Goal: Task Accomplishment & Management: Use online tool/utility

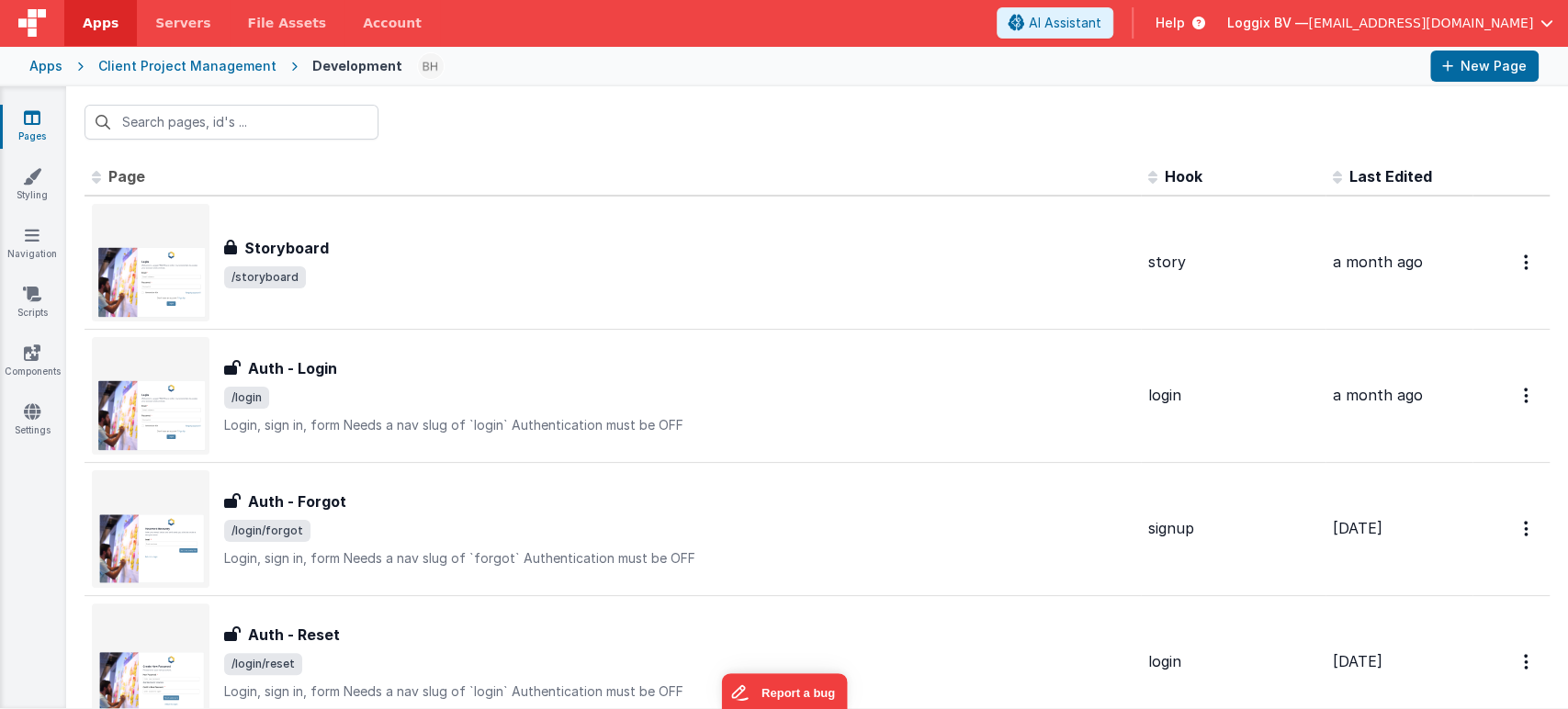
click at [266, 117] on input "text" at bounding box center [232, 123] width 294 height 35
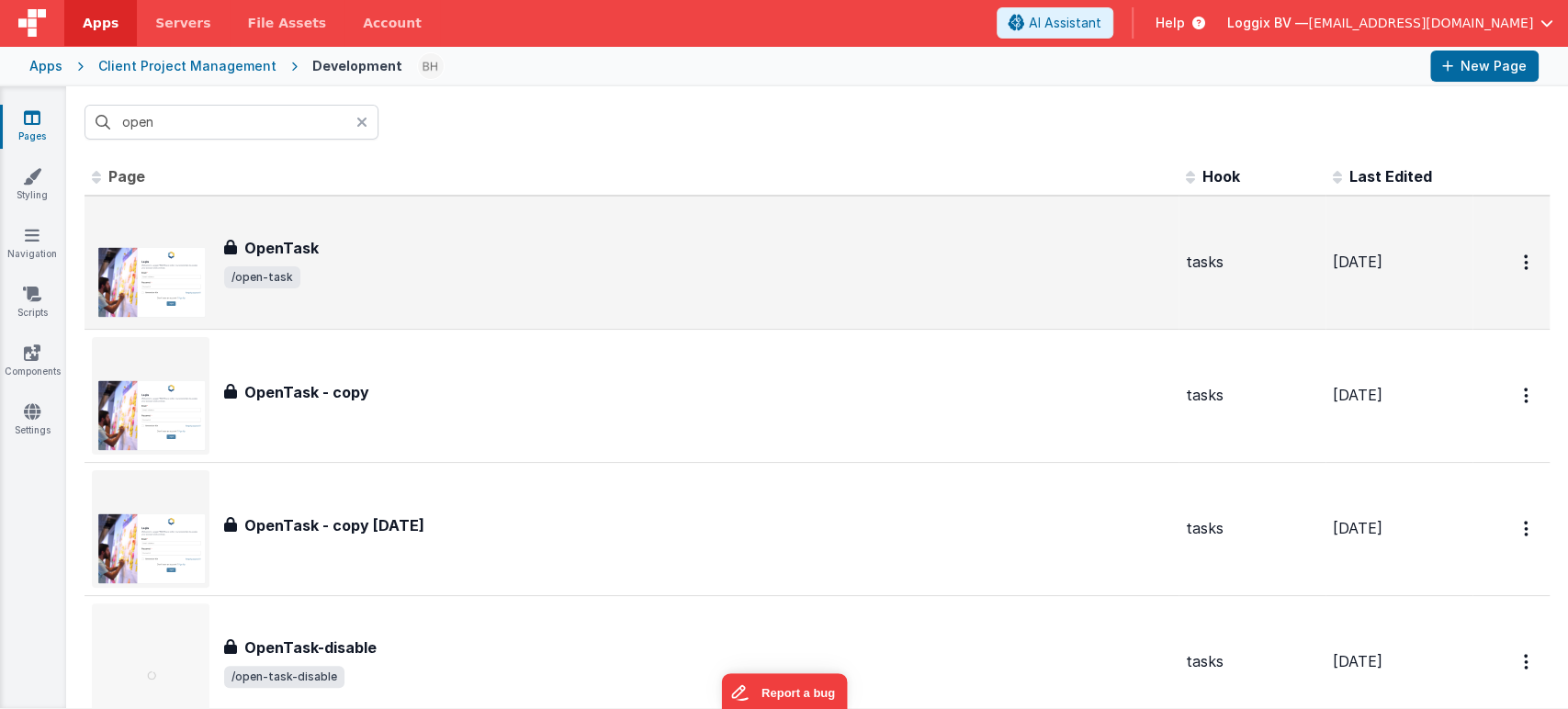
type input "open"
click at [485, 280] on span "/open-task" at bounding box center [698, 277] width 947 height 22
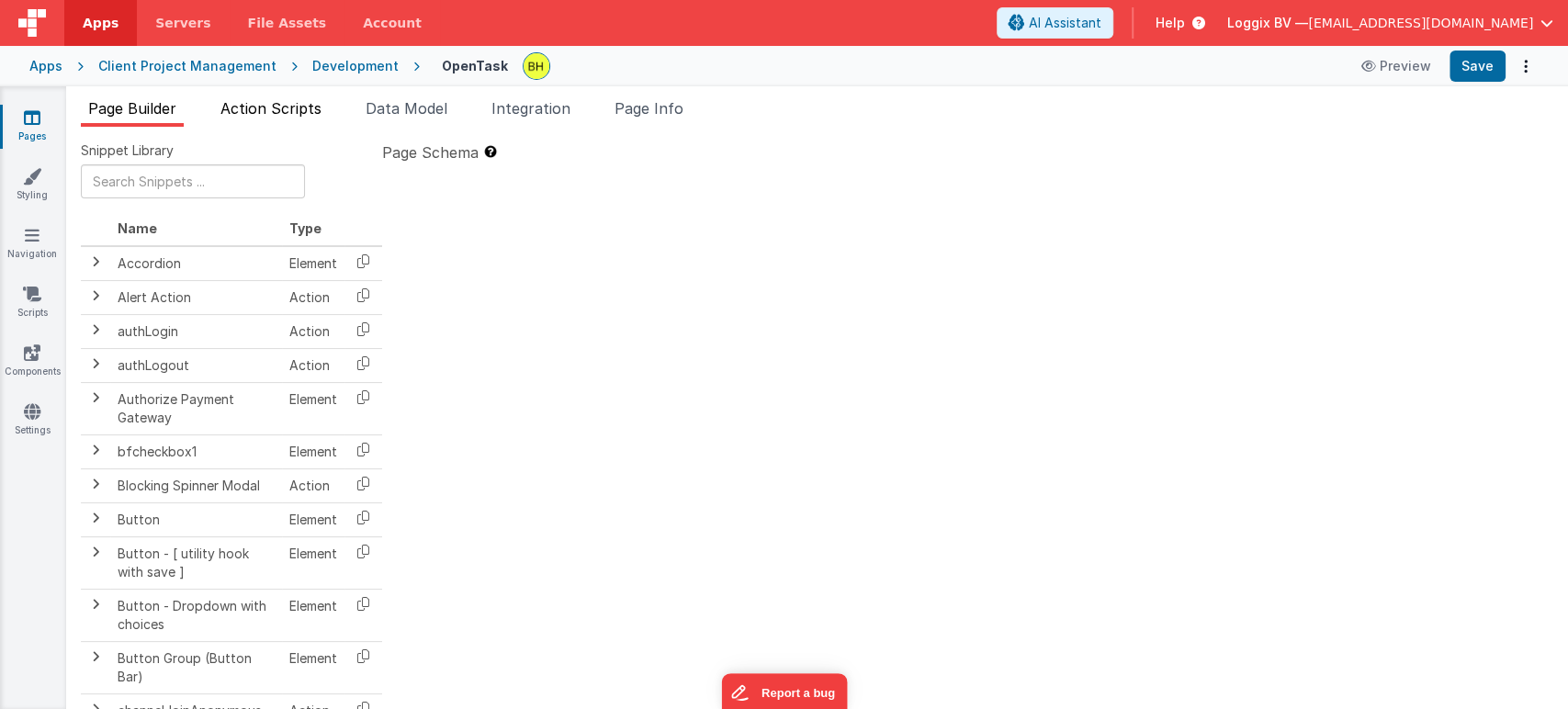
click at [273, 100] on span "Action Scripts" at bounding box center [271, 109] width 101 height 19
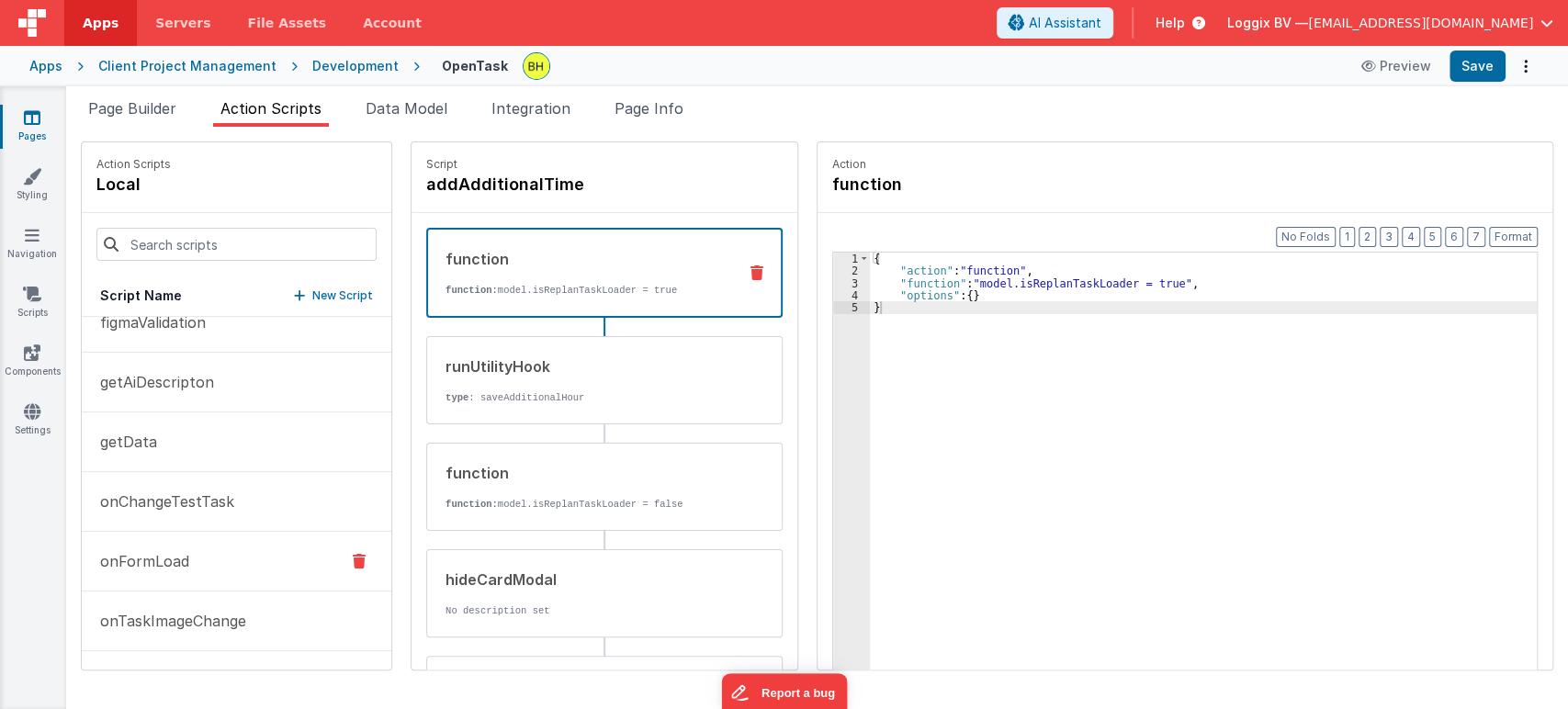
click at [213, 542] on button "onFormLoad" at bounding box center [236, 562] width 310 height 60
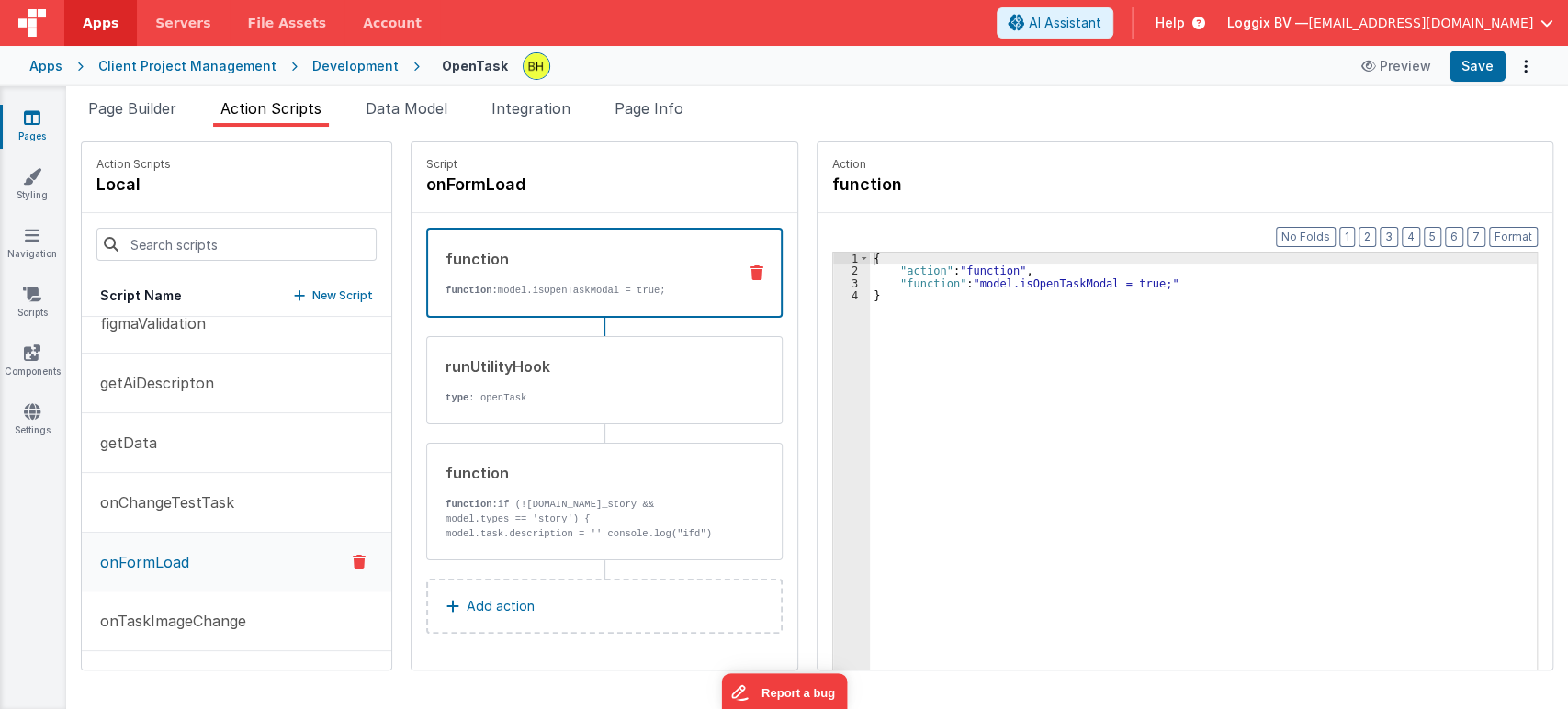
scroll to position [919, 0]
click at [576, 499] on p "function: if (![DOMAIN_NAME]_story && model.types == 'story') { model.task.desc…" at bounding box center [584, 526] width 277 height 59
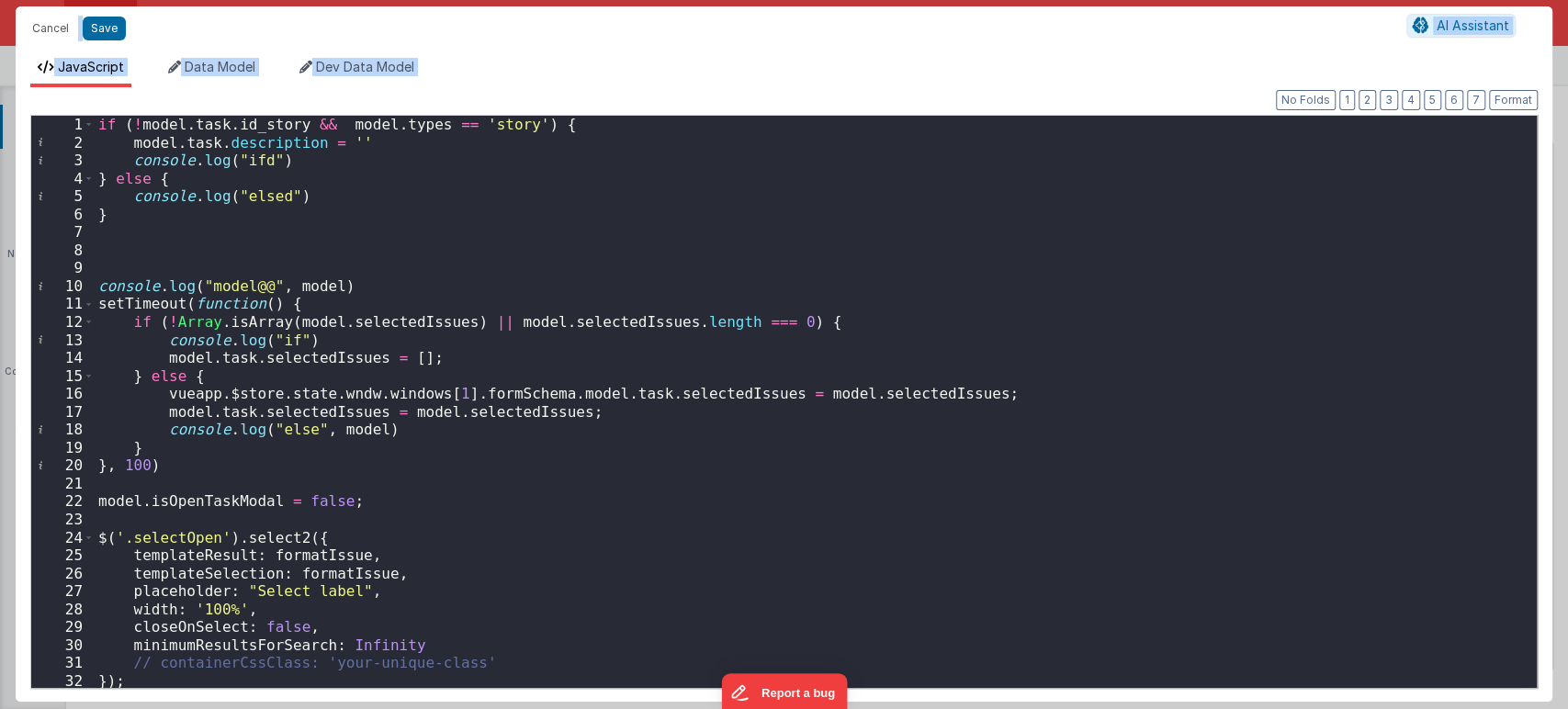
click at [699, 531] on div "if ( ! model . task . id_story && model . types == 'story' ) { model . task . d…" at bounding box center [808, 419] width 1427 height 608
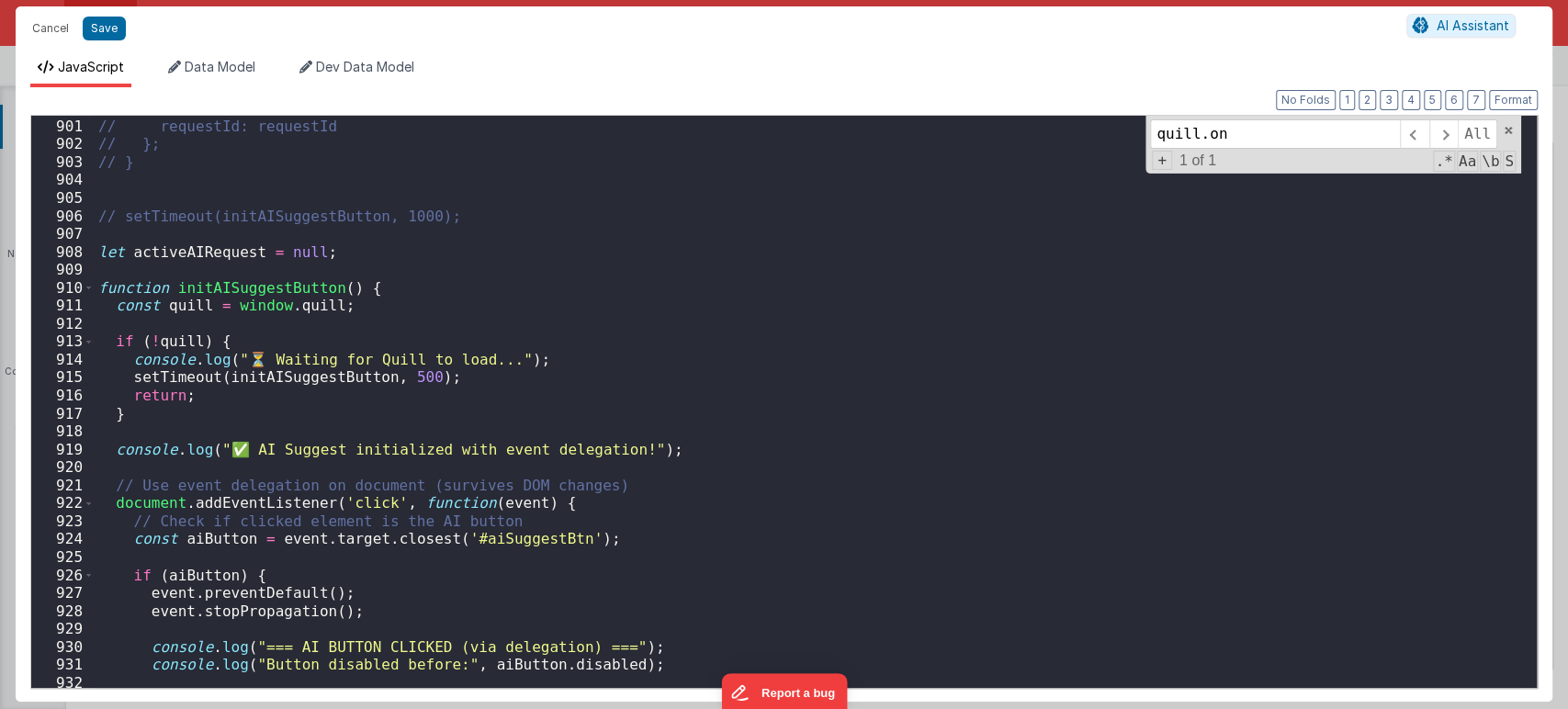
scroll to position [16234, 0]
type input "quill.on"
click at [89, 288] on span at bounding box center [88, 288] width 10 height 19
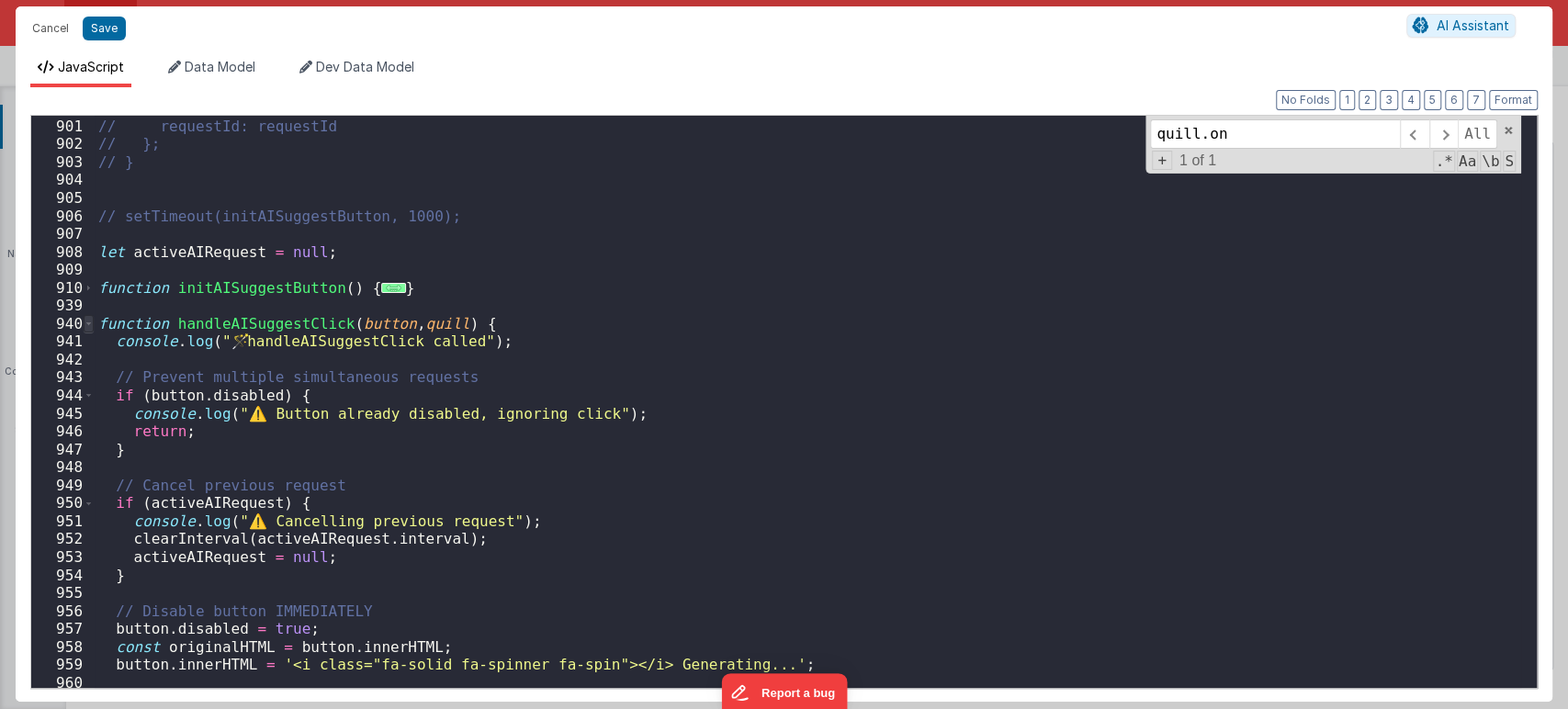
click at [85, 327] on span at bounding box center [88, 325] width 10 height 19
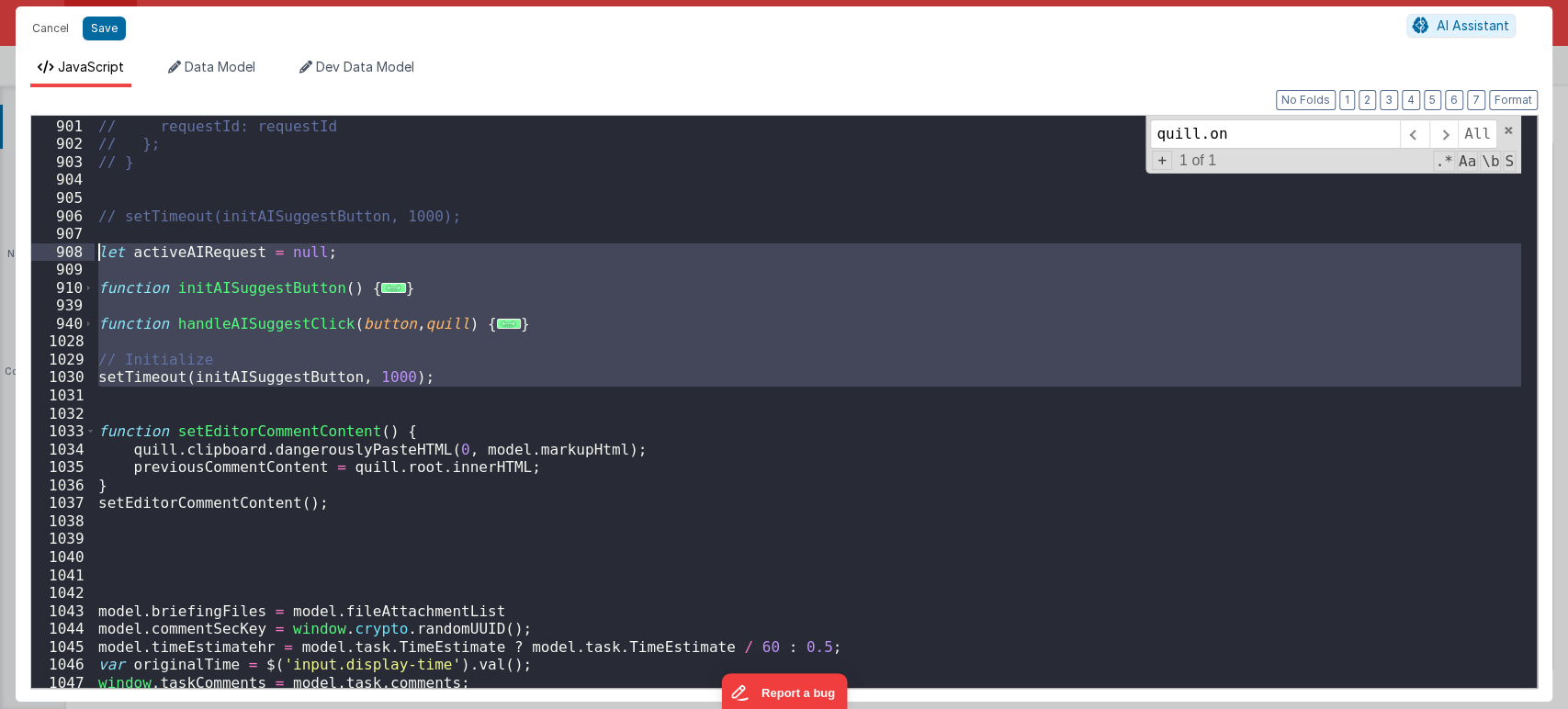
drag, startPoint x: 480, startPoint y: 388, endPoint x: 88, endPoint y: 248, distance: 416.2
click at [88, 248] on div "900 901 902 903 904 905 906 907 908 909 910 939 940 1028 1029 1030 1031 1032 10…" at bounding box center [784, 401] width 1508 height 574
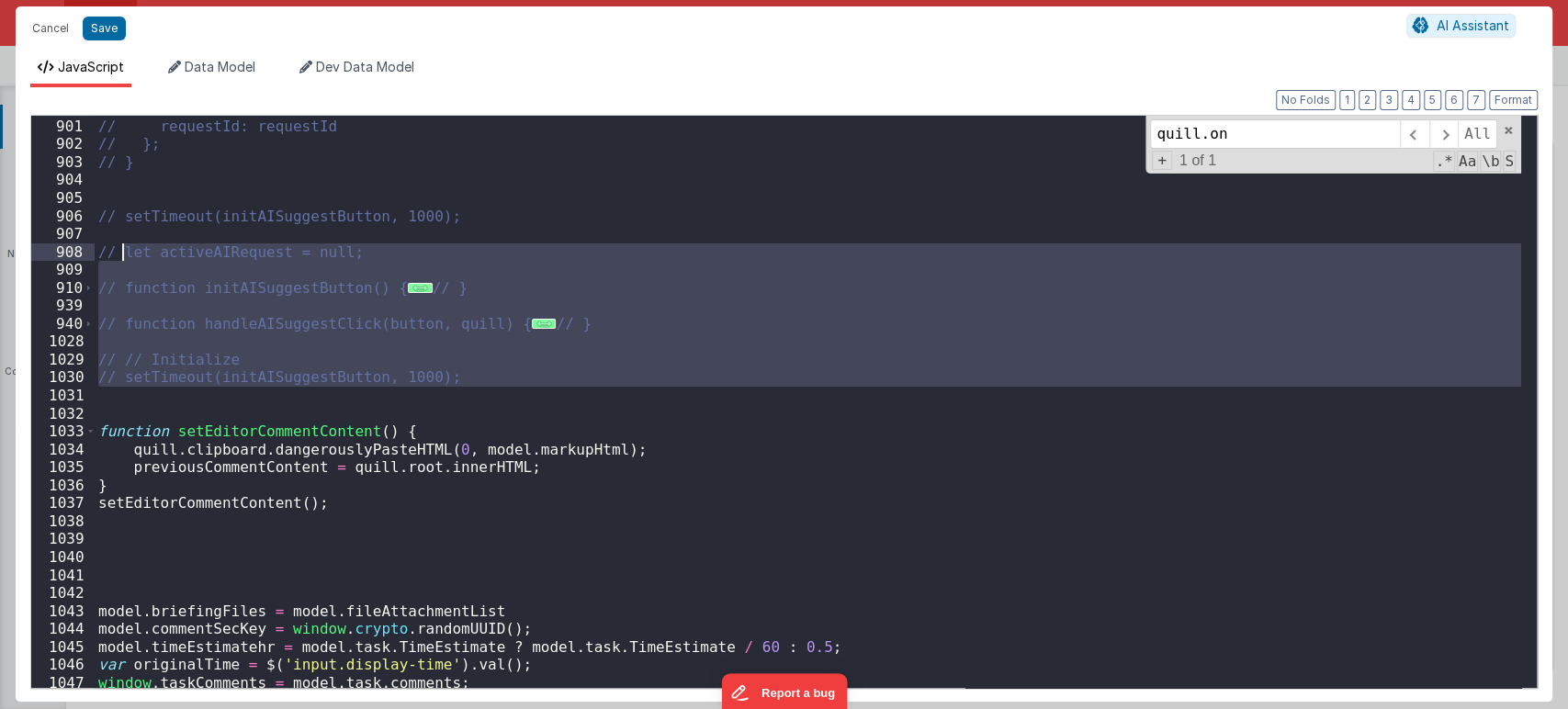
click at [456, 368] on div "// interval: checkInterval, // requestId: requestId // }; // } // setTimeout(in…" at bounding box center [808, 401] width 1427 height 572
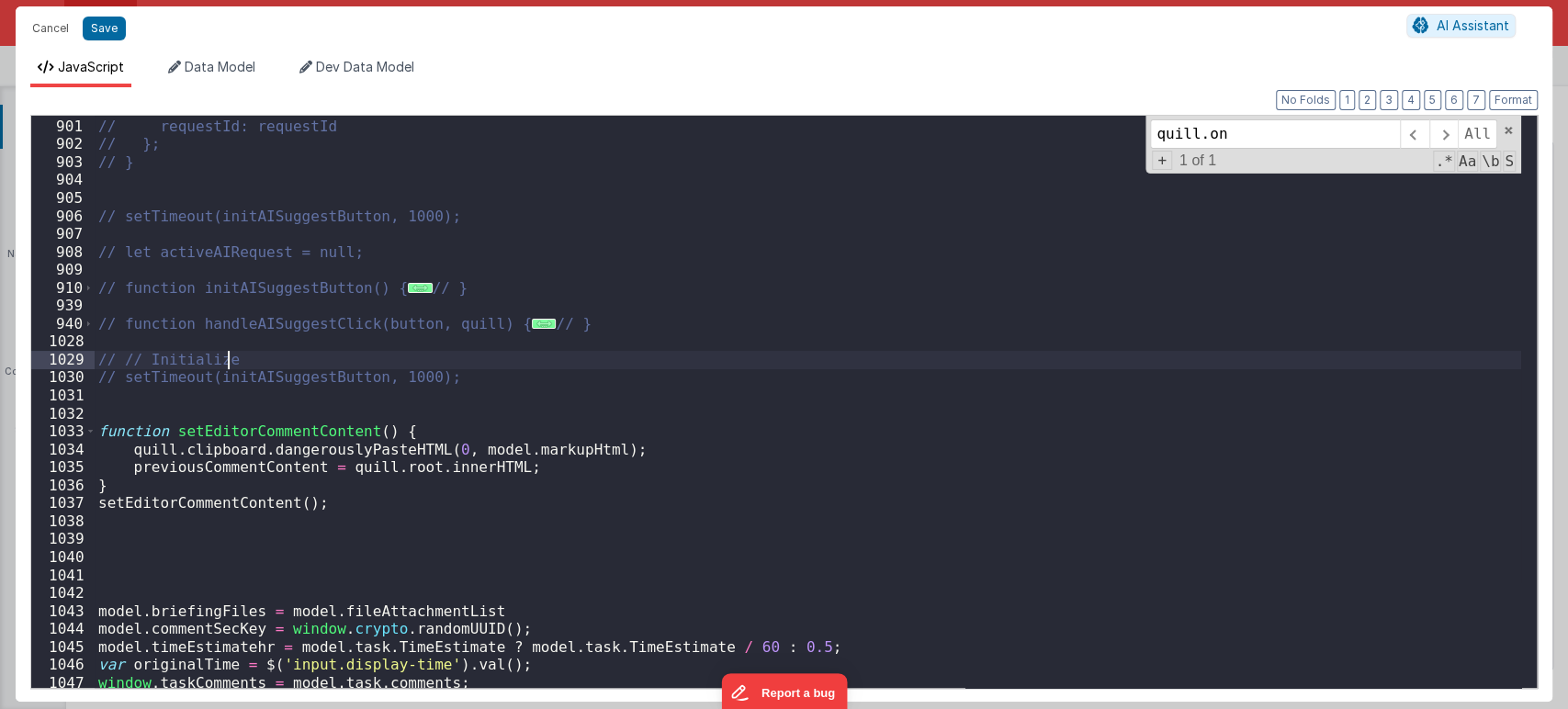
click at [360, 234] on div "// interval: checkInterval, // requestId: requestId // }; // } // setTimeout(in…" at bounding box center [808, 403] width 1427 height 608
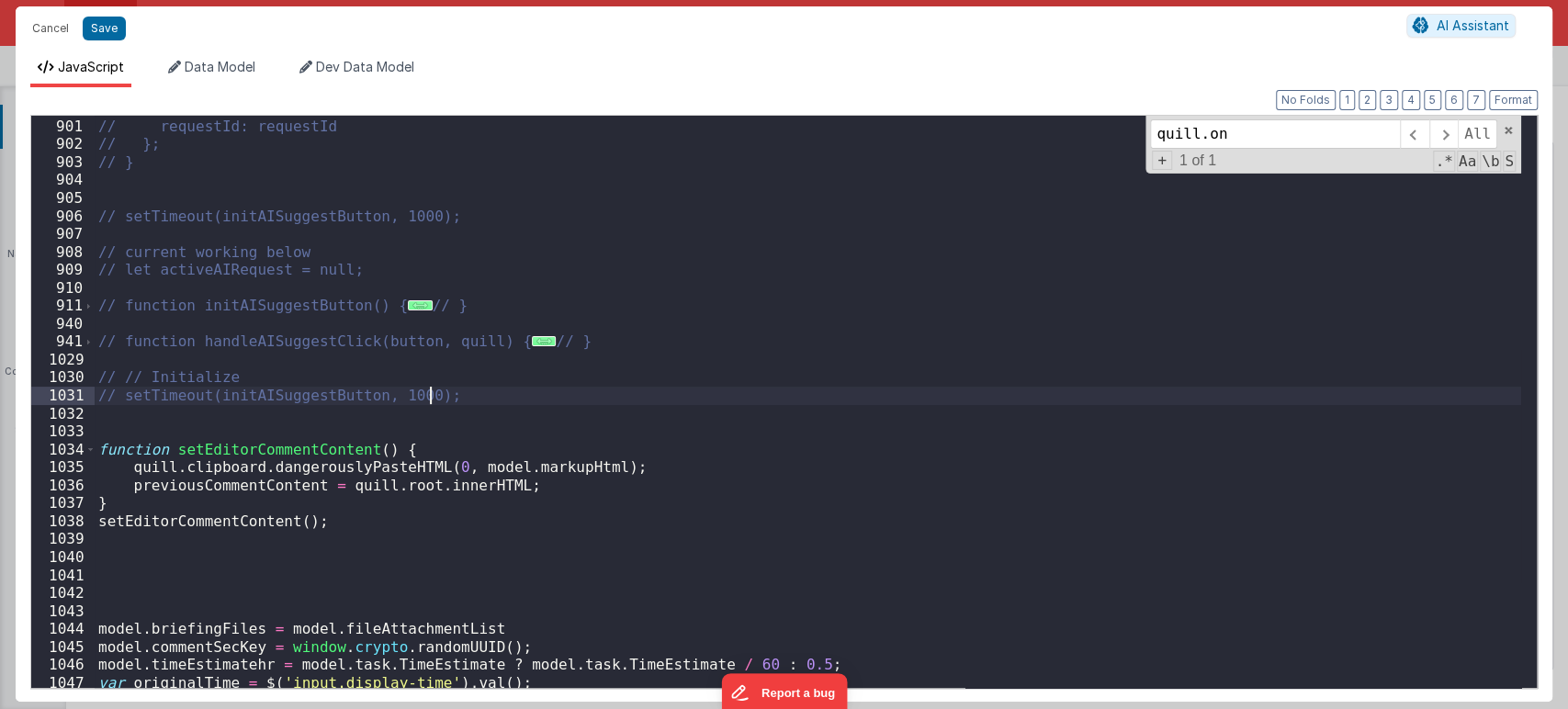
click at [477, 395] on div "// interval: checkInterval, // requestId: requestId // }; // } // setTimeout(in…" at bounding box center [808, 403] width 1427 height 608
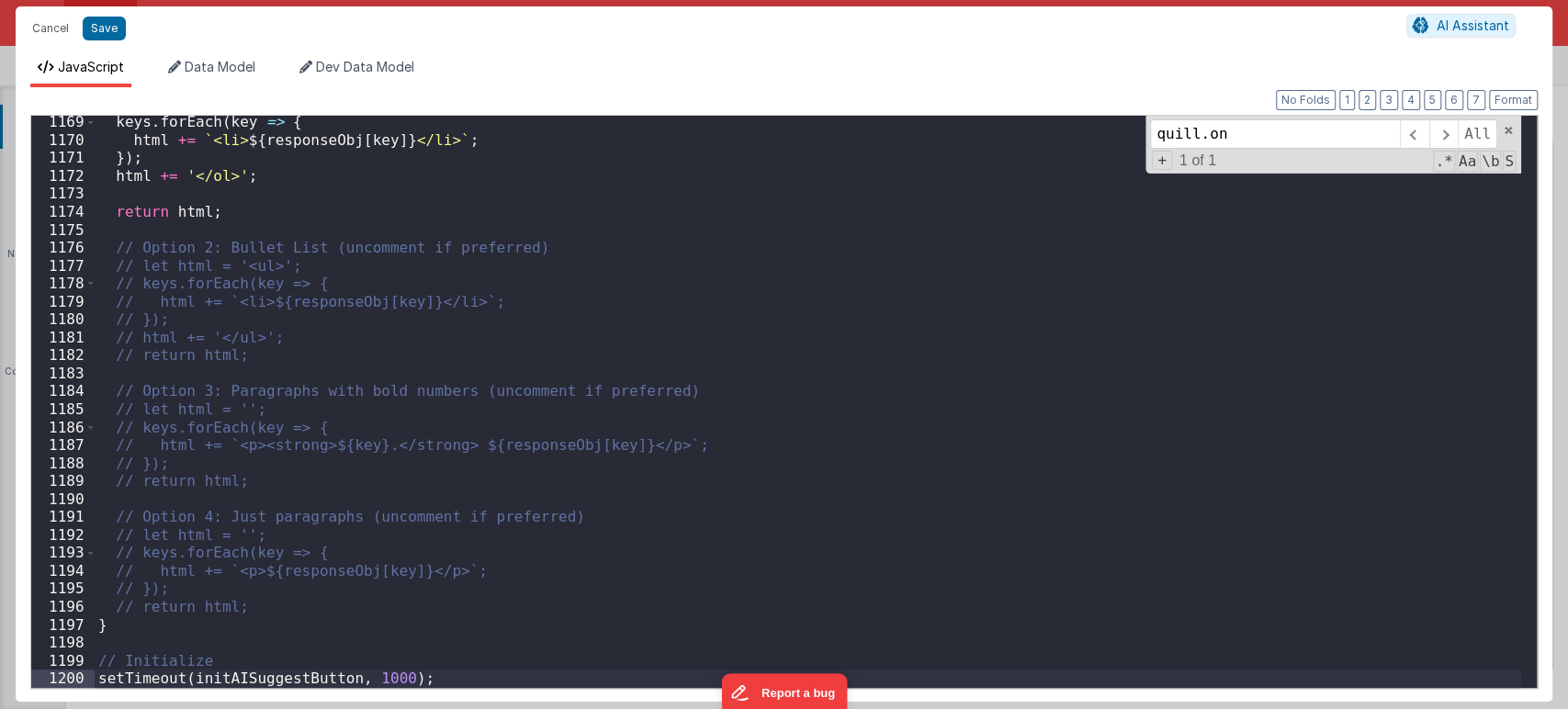
scroll to position [19110, 0]
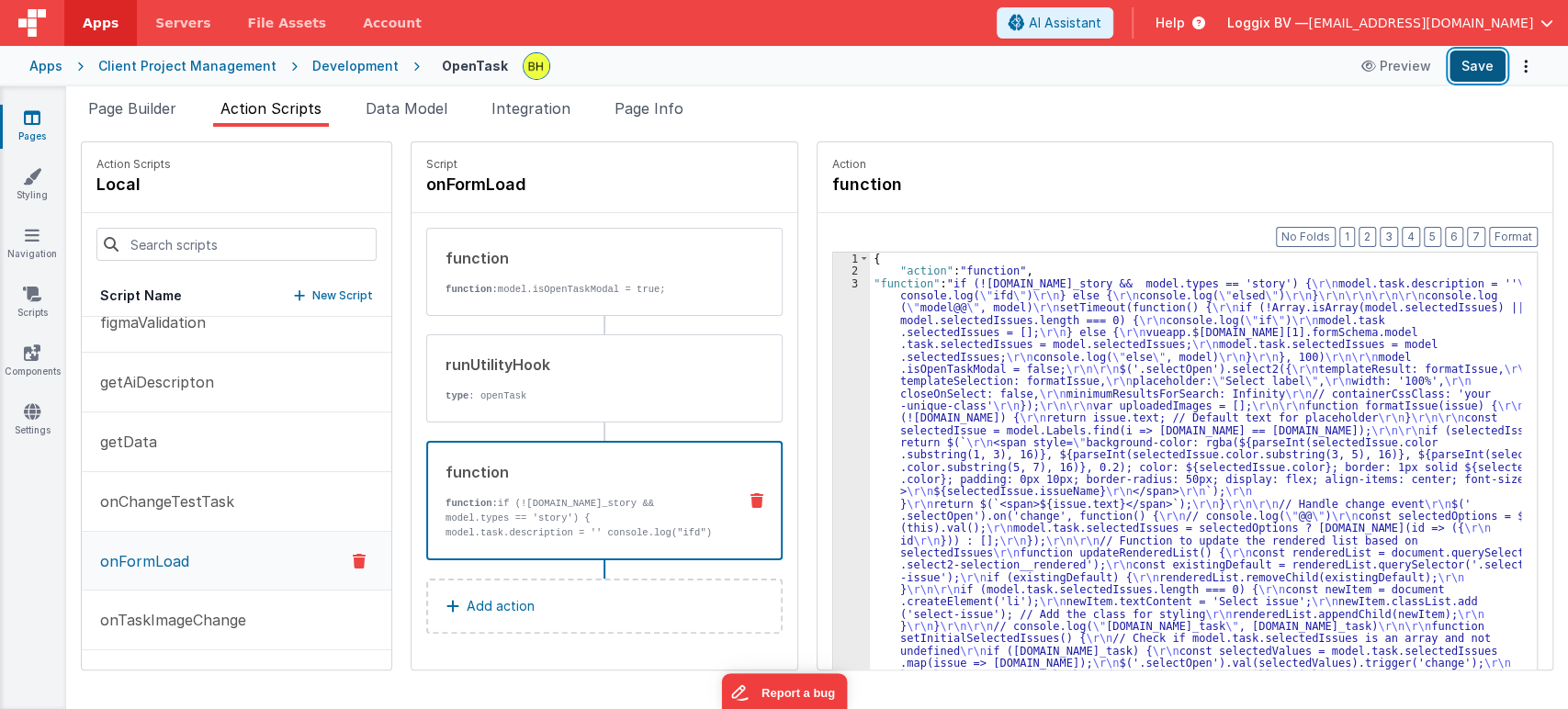
click at [1499, 53] on button "Save" at bounding box center [1478, 66] width 56 height 32
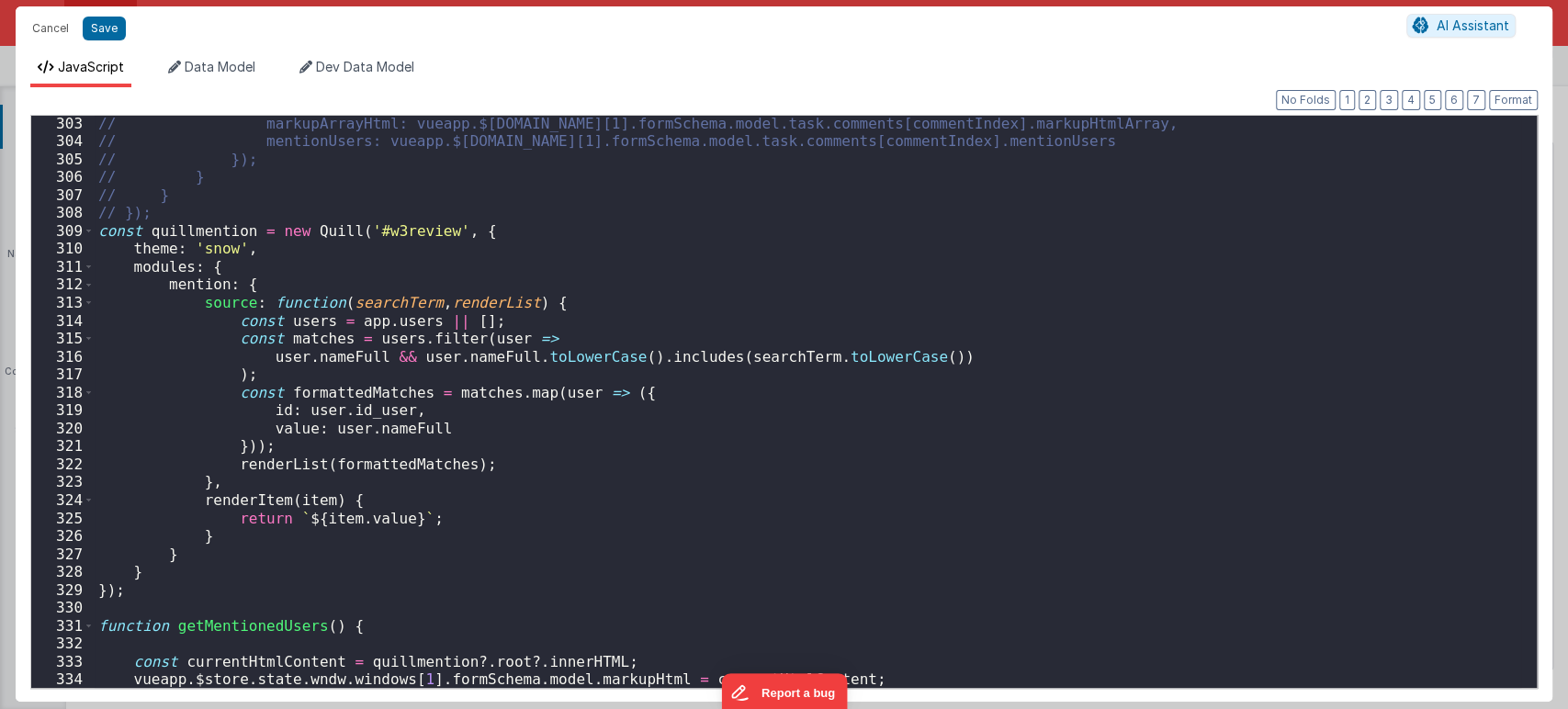
scroll to position [5803, 0]
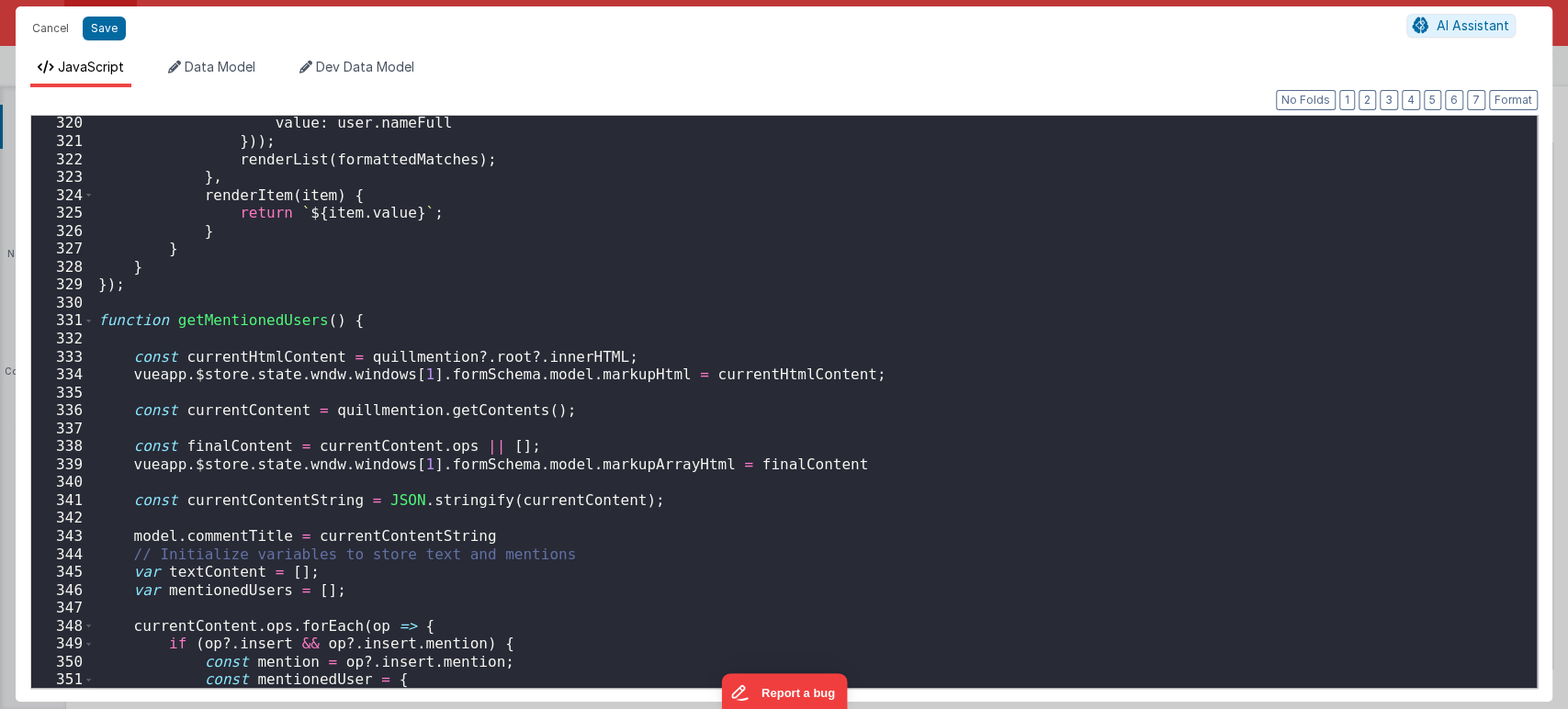
click at [1168, 416] on div "value : user . nameFull })) ; renderList ( formattedMatches ) ; } , renderItem …" at bounding box center [808, 417] width 1427 height 608
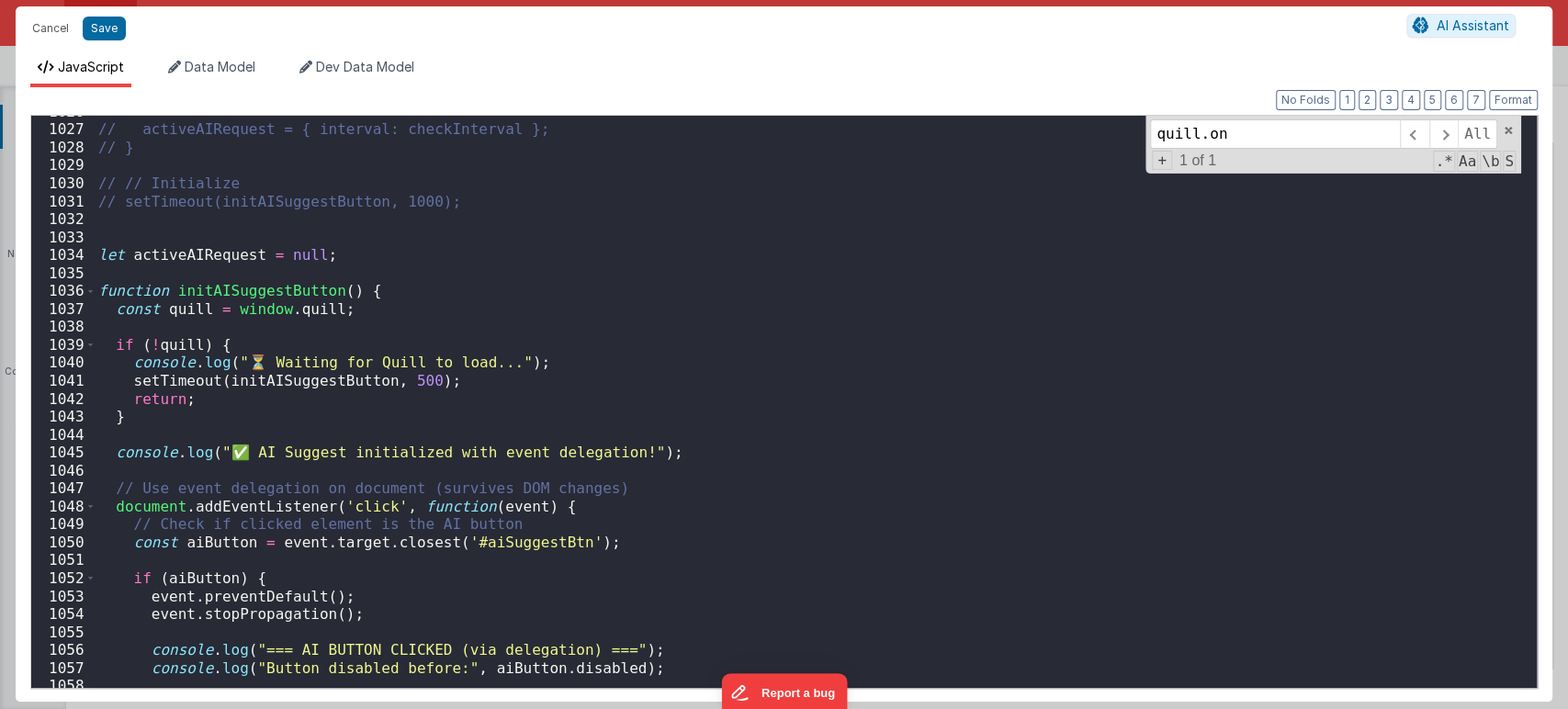
scroll to position [18494, 0]
type input "quill.on"
click at [87, 287] on span at bounding box center [90, 291] width 10 height 19
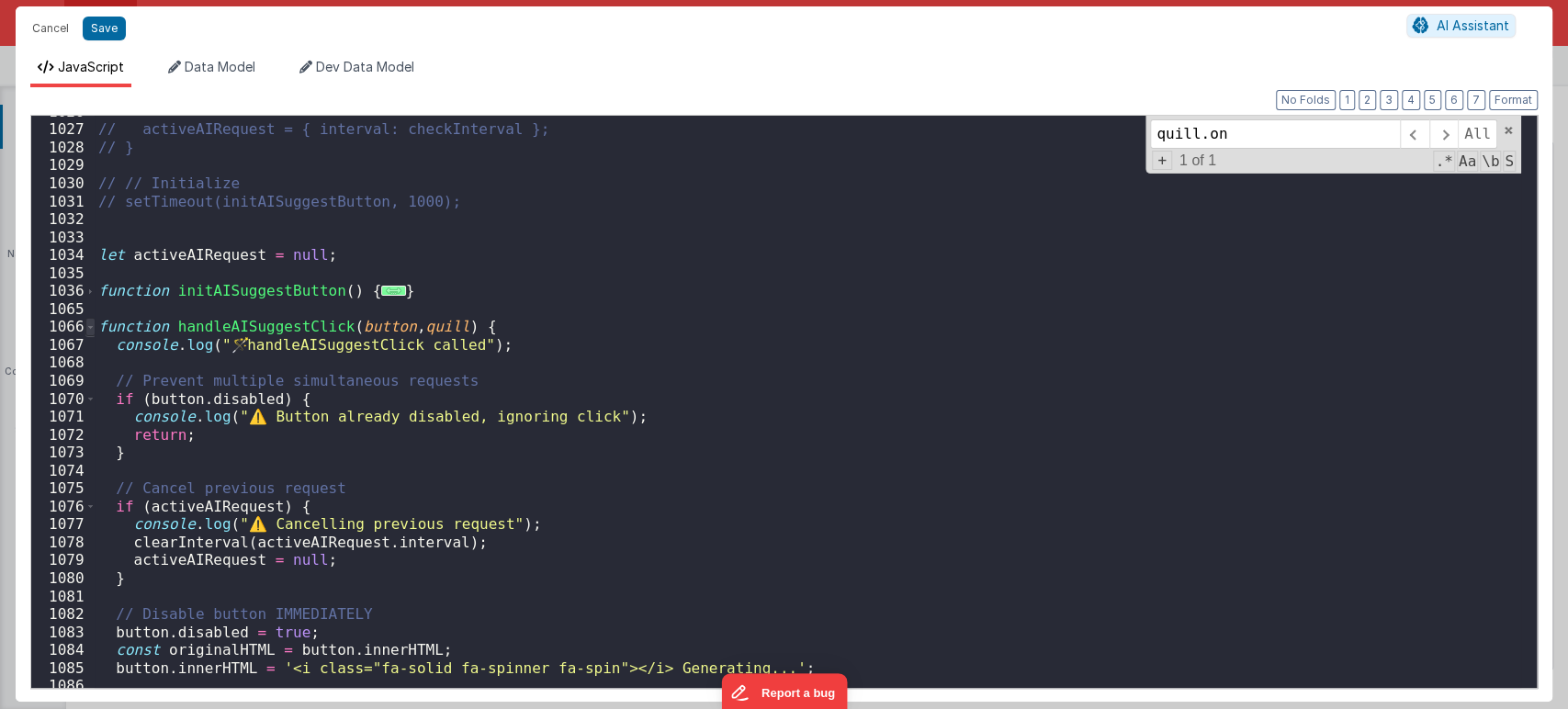
click at [90, 328] on span at bounding box center [90, 328] width 10 height 19
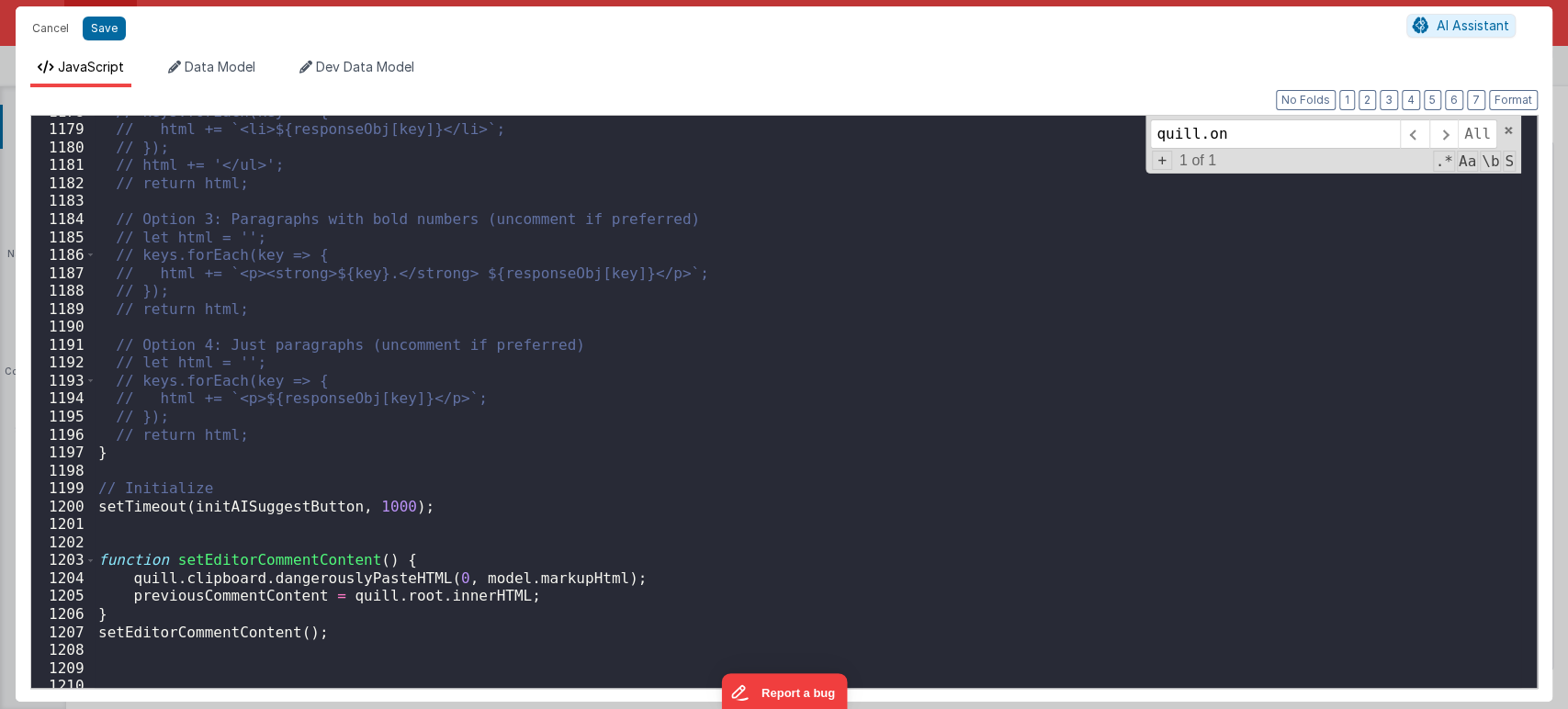
scroll to position [19166, 0]
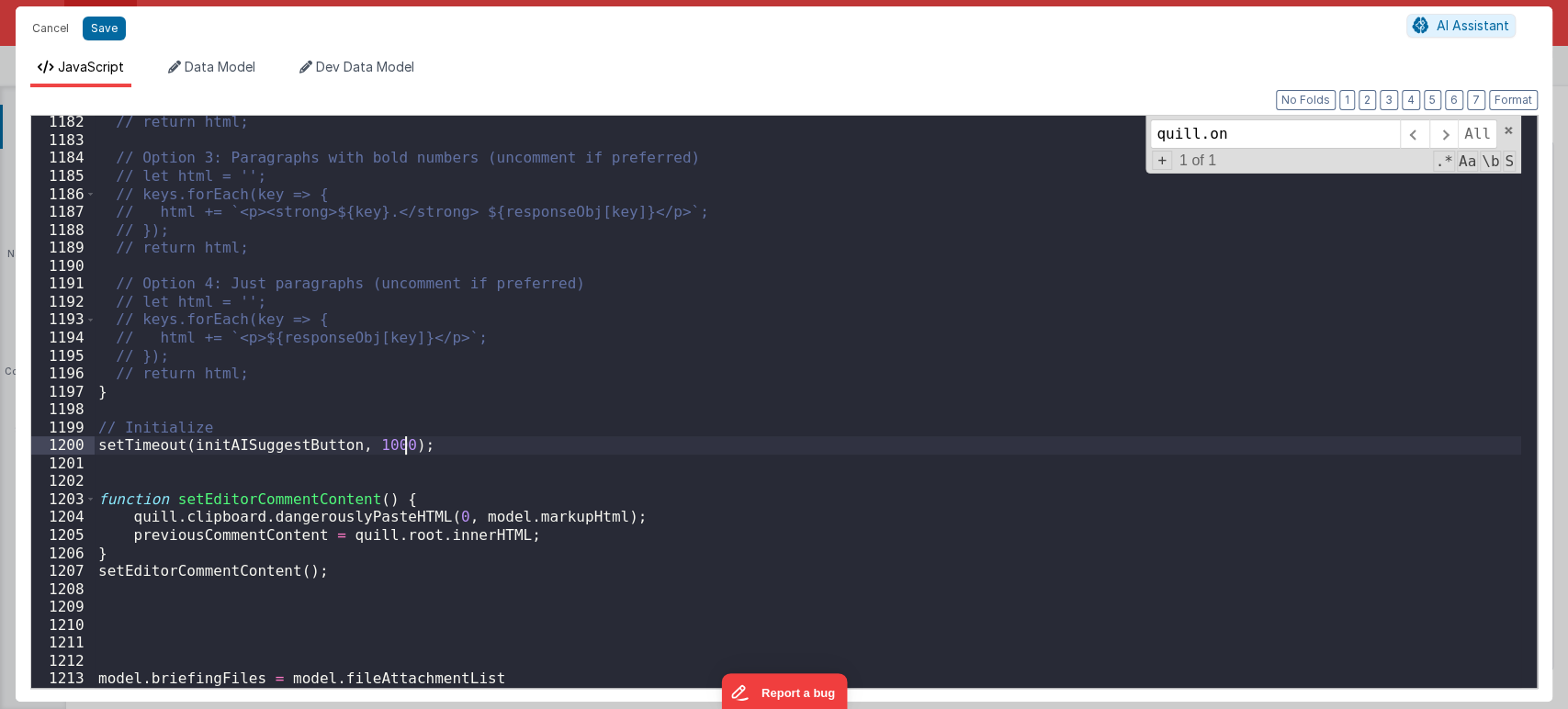
click at [450, 442] on div "// return html; // Option 3: Paragraphs with bold numbers (uncomment if preferr…" at bounding box center [808, 416] width 1427 height 608
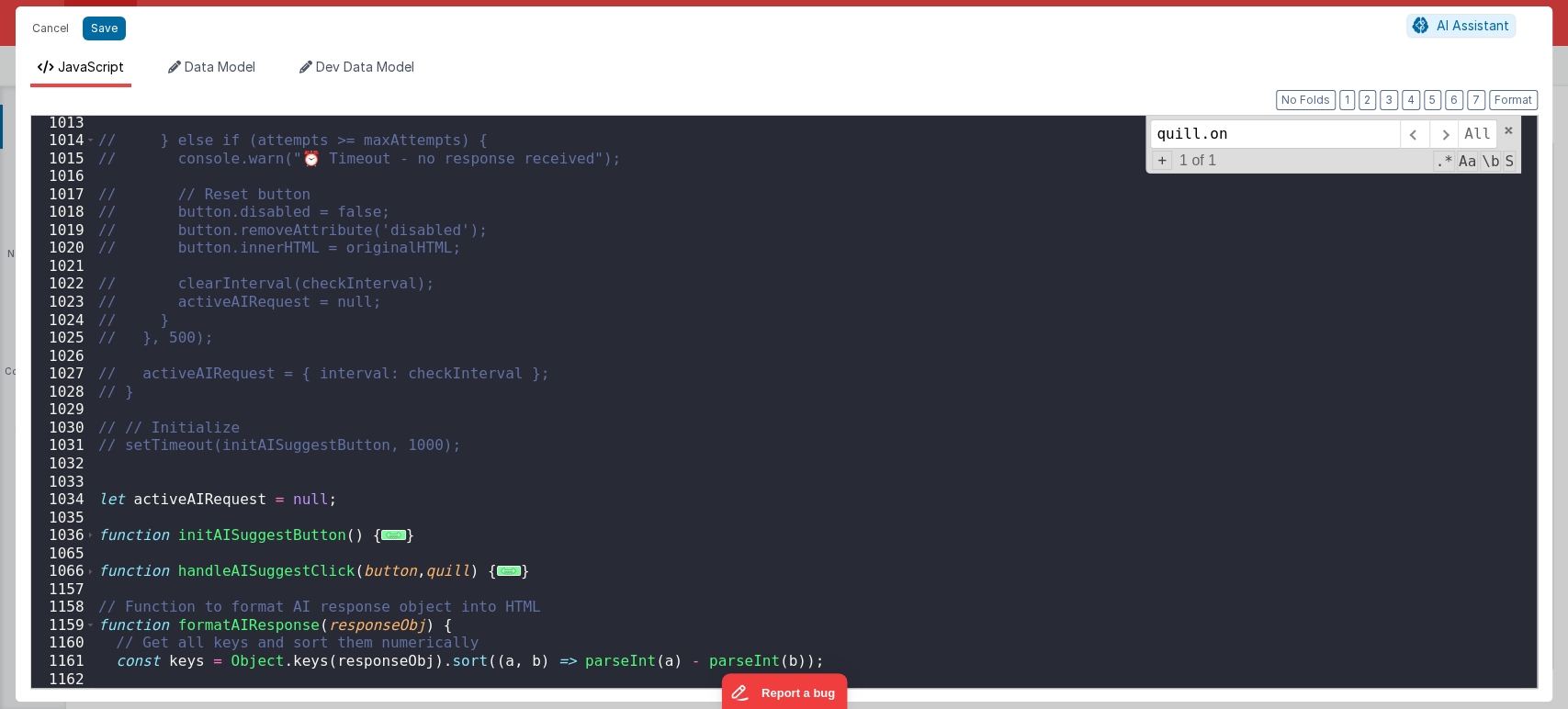
scroll to position [18311, 0]
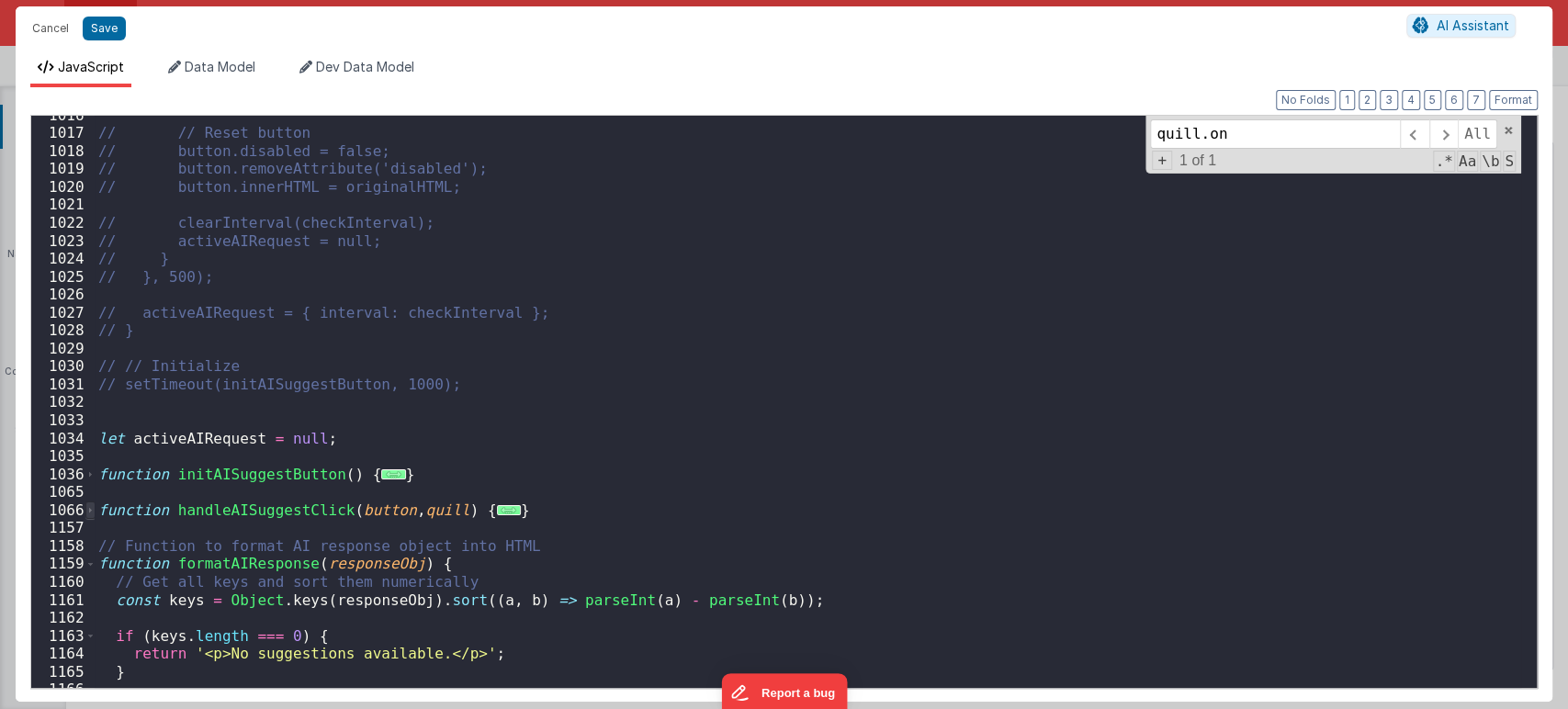
click at [88, 513] on span at bounding box center [90, 511] width 10 height 19
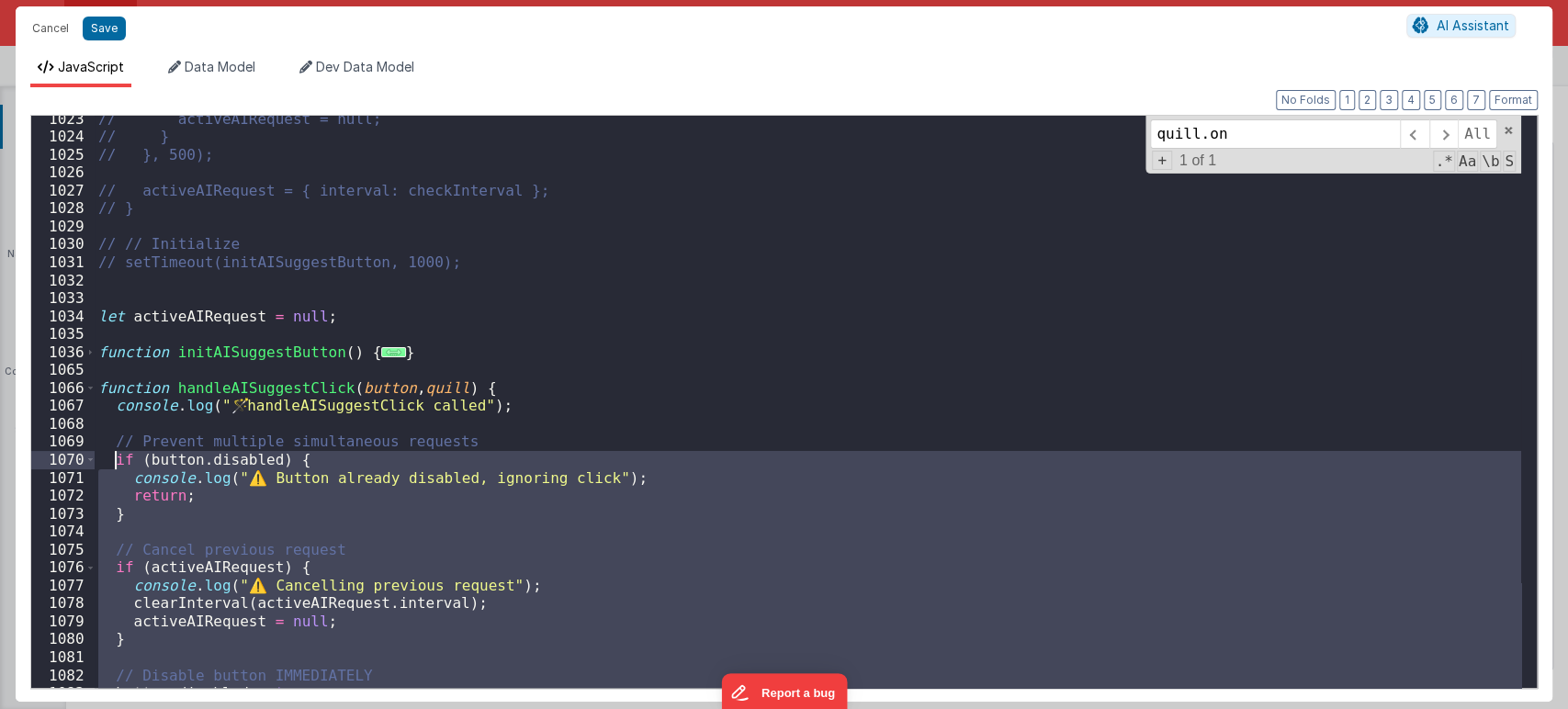
scroll to position [18433, 0]
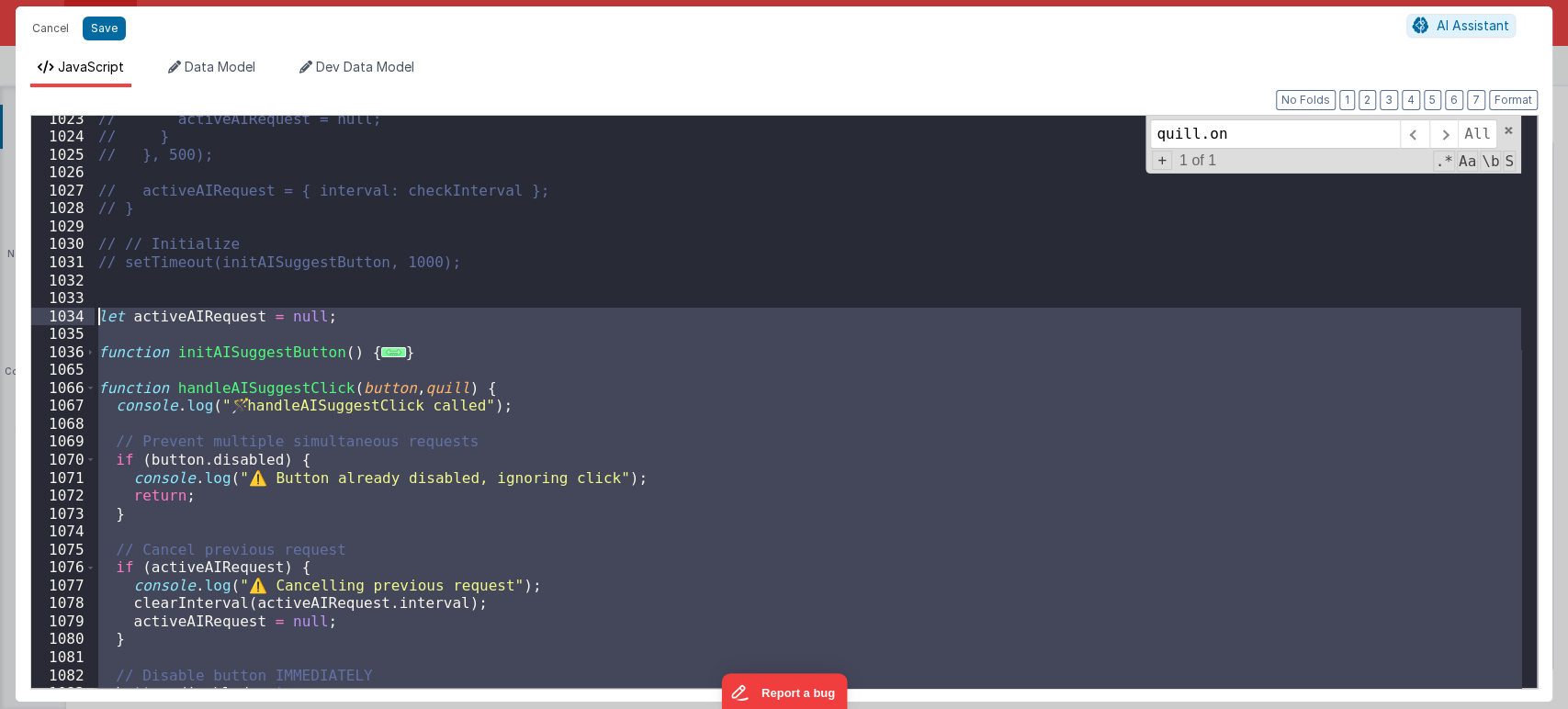
drag, startPoint x: 426, startPoint y: 471, endPoint x: 77, endPoint y: 309, distance: 384.8
click at [77, 309] on div "1023 1024 1025 1026 1027 1028 1029 1030 1031 1032 1033 1034 1035 1036 1065 1066…" at bounding box center [784, 401] width 1508 height 574
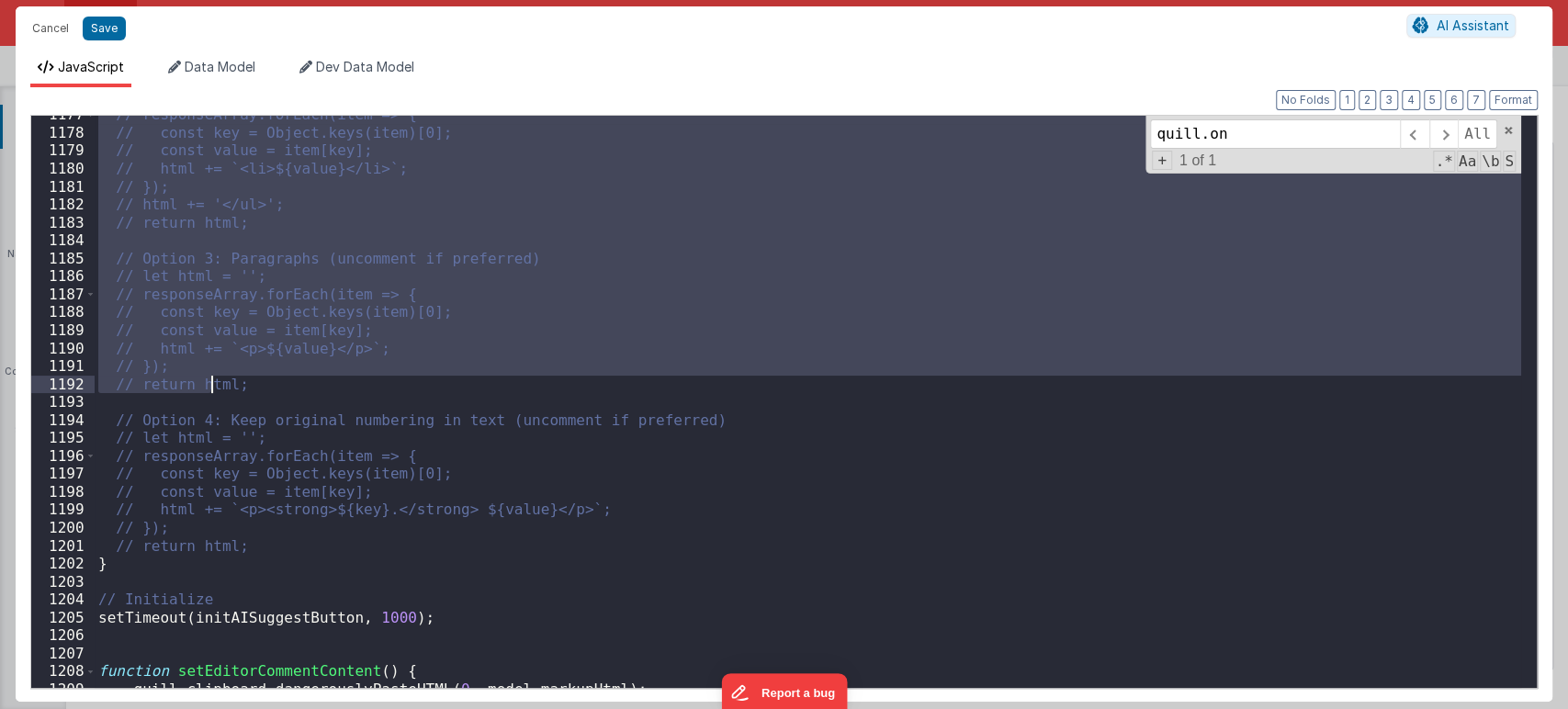
scroll to position [21203, 0]
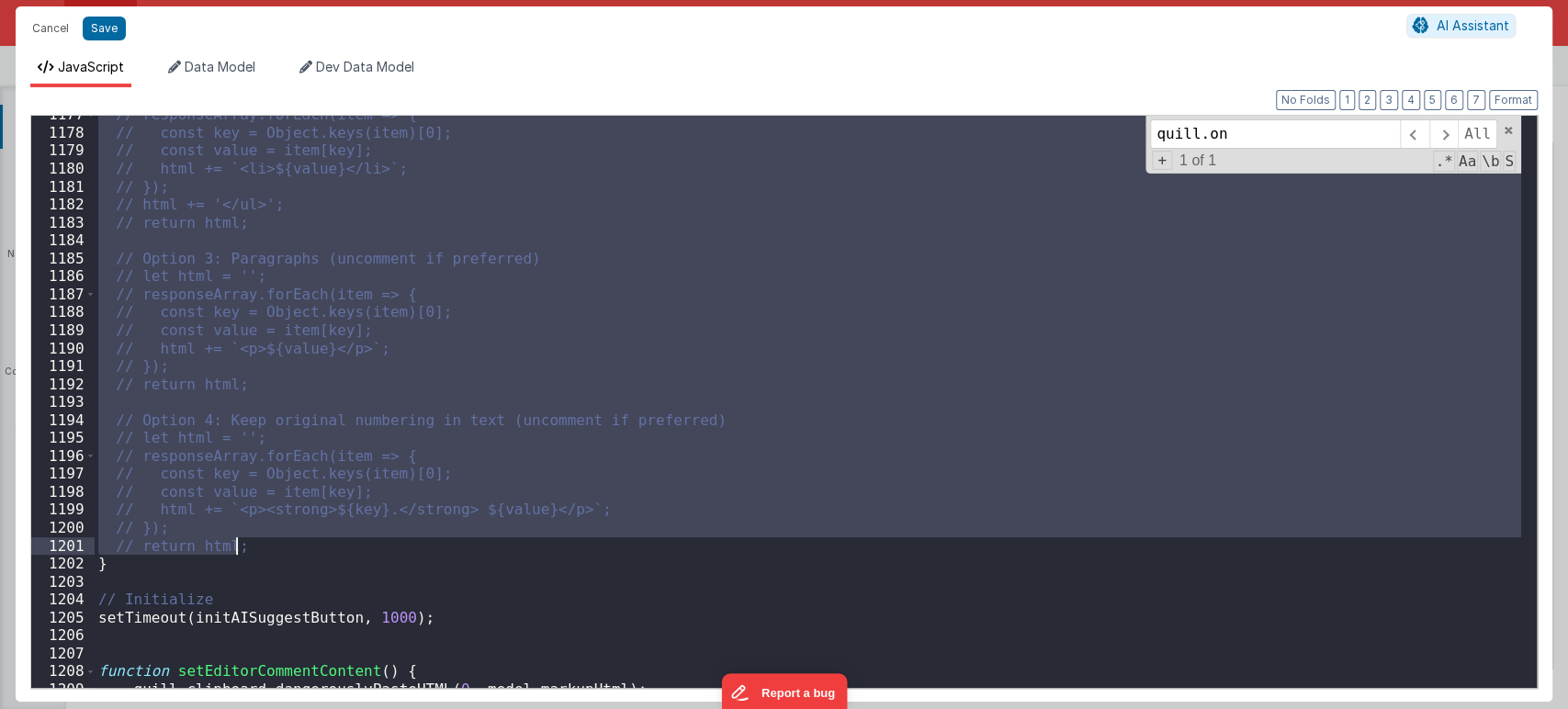
drag, startPoint x: 108, startPoint y: 196, endPoint x: 264, endPoint y: 548, distance: 385.0
click at [264, 548] on div "// responseArray.forEach(item => { // const key = Object.keys(item)[0]; // cons…" at bounding box center [808, 409] width 1427 height 608
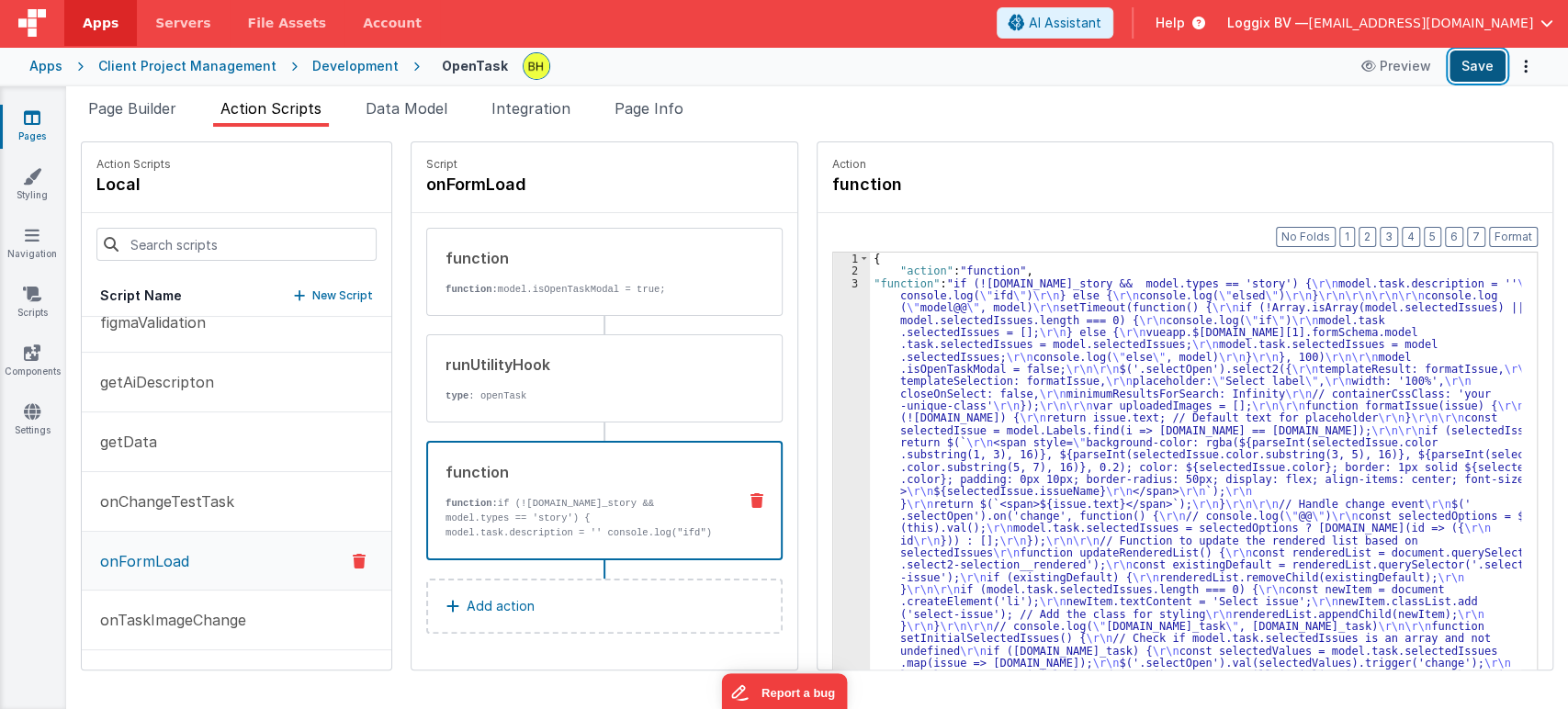
click at [1481, 67] on button "Save" at bounding box center [1478, 66] width 56 height 32
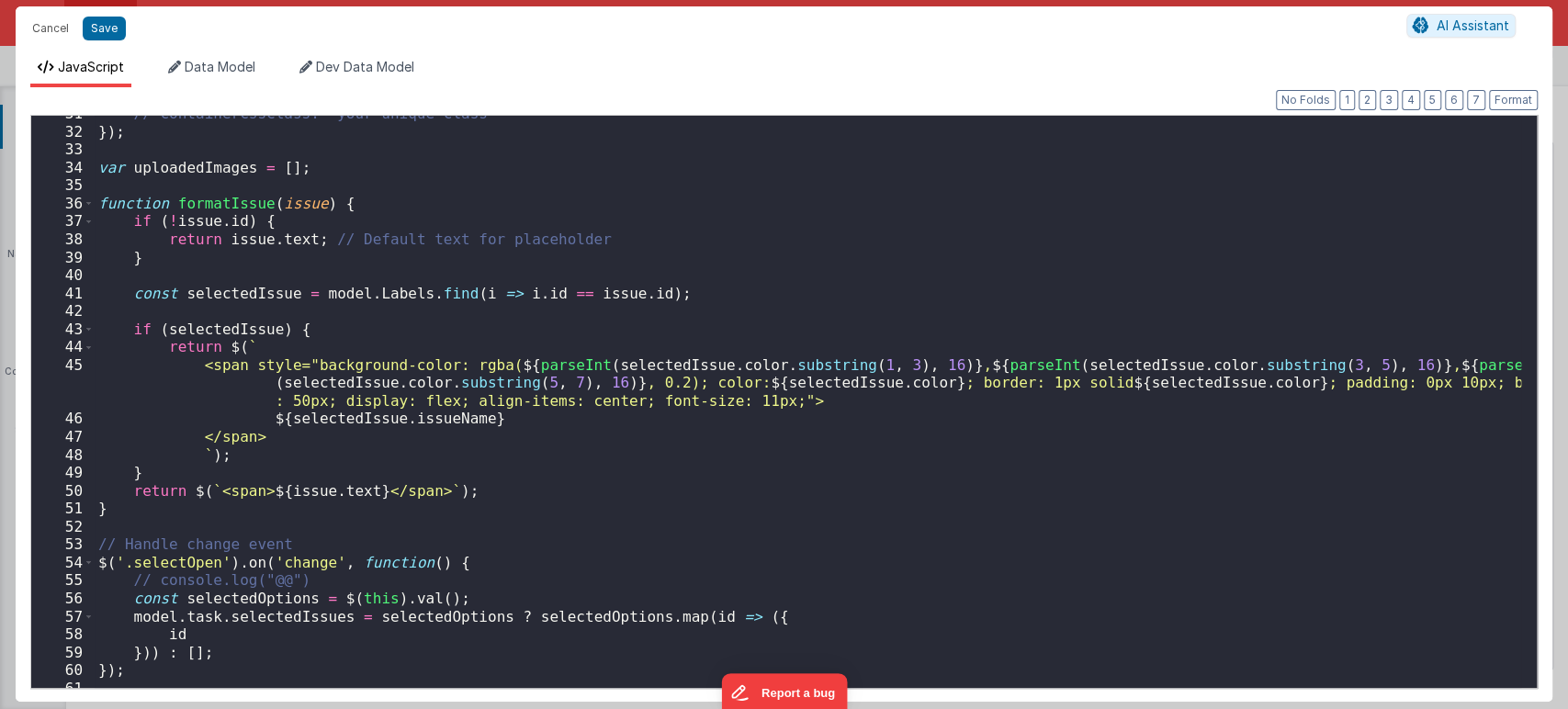
scroll to position [549, 0]
click at [942, 225] on div "// containerCssClass: 'your-unique-class' }) ; var uploadedImages = [ ] ; funct…" at bounding box center [808, 408] width 1427 height 608
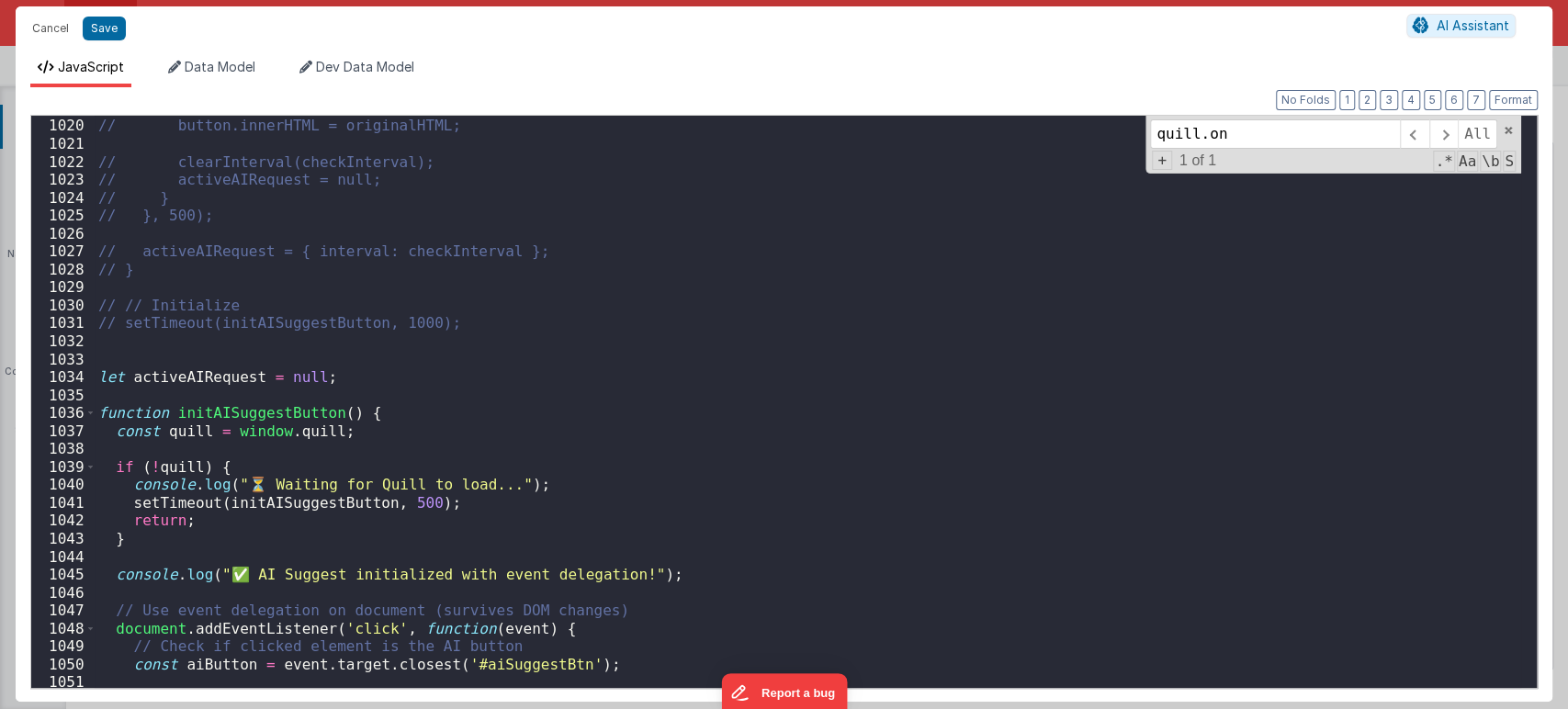
scroll to position [18372, 0]
type input "quill.on"
click at [89, 410] on span at bounding box center [90, 413] width 10 height 19
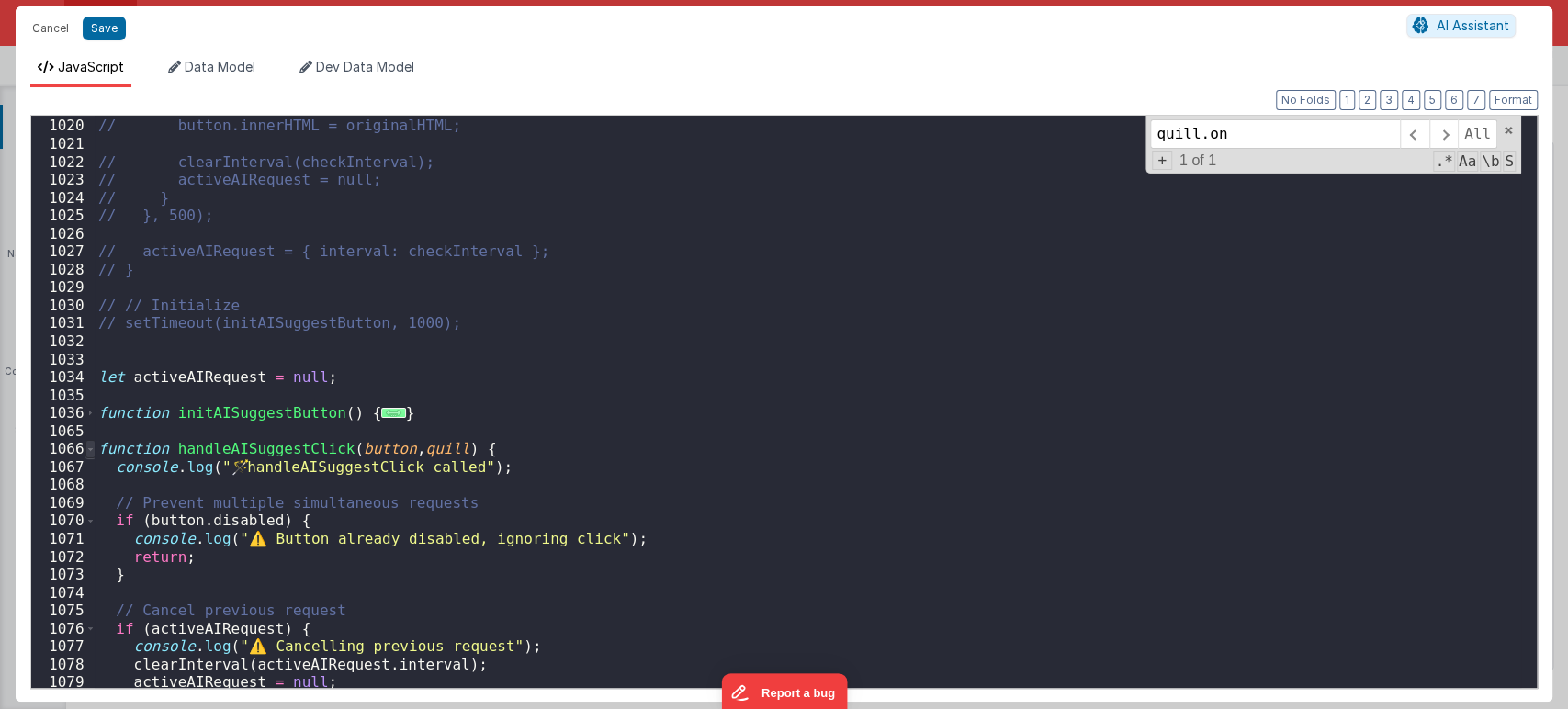
click at [93, 451] on span at bounding box center [90, 449] width 10 height 19
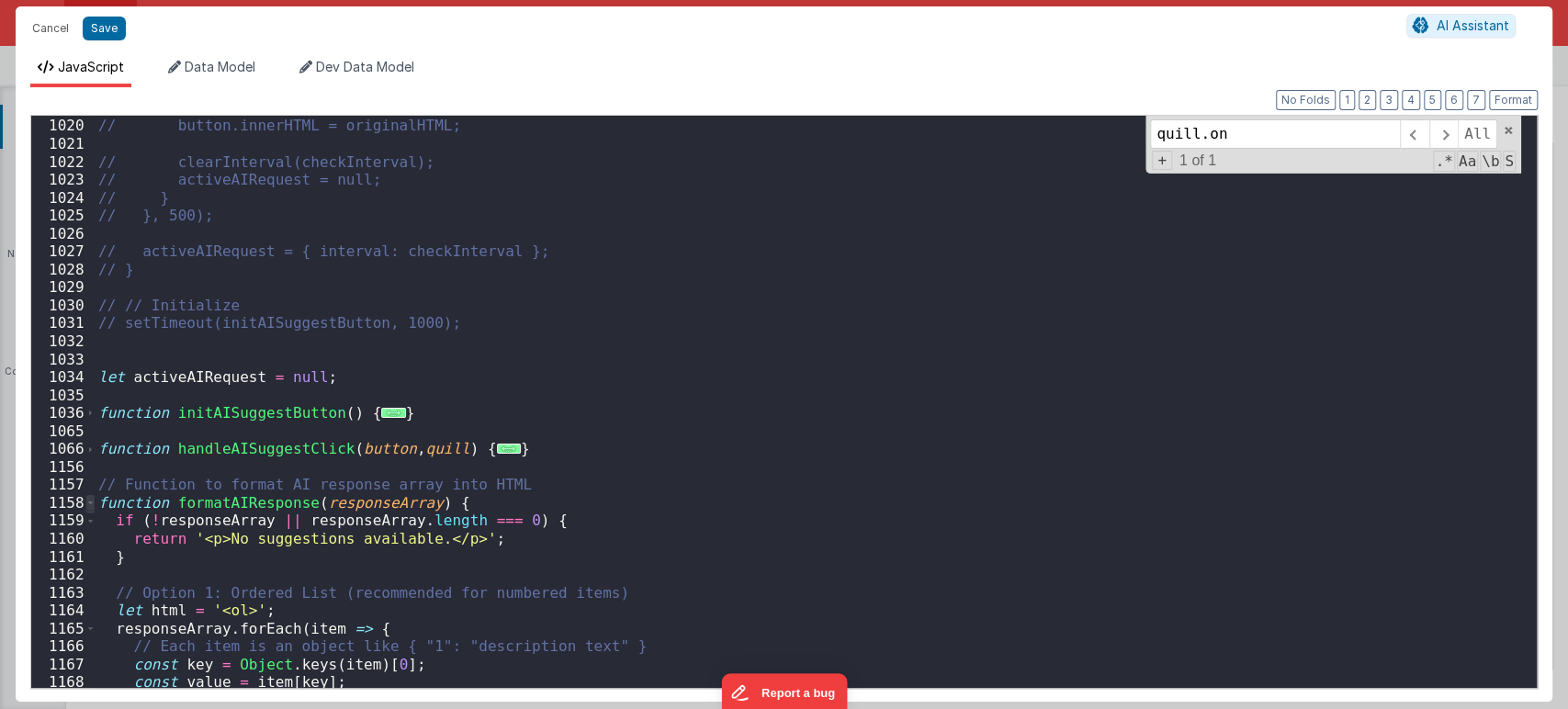
click at [89, 502] on span at bounding box center [90, 503] width 10 height 19
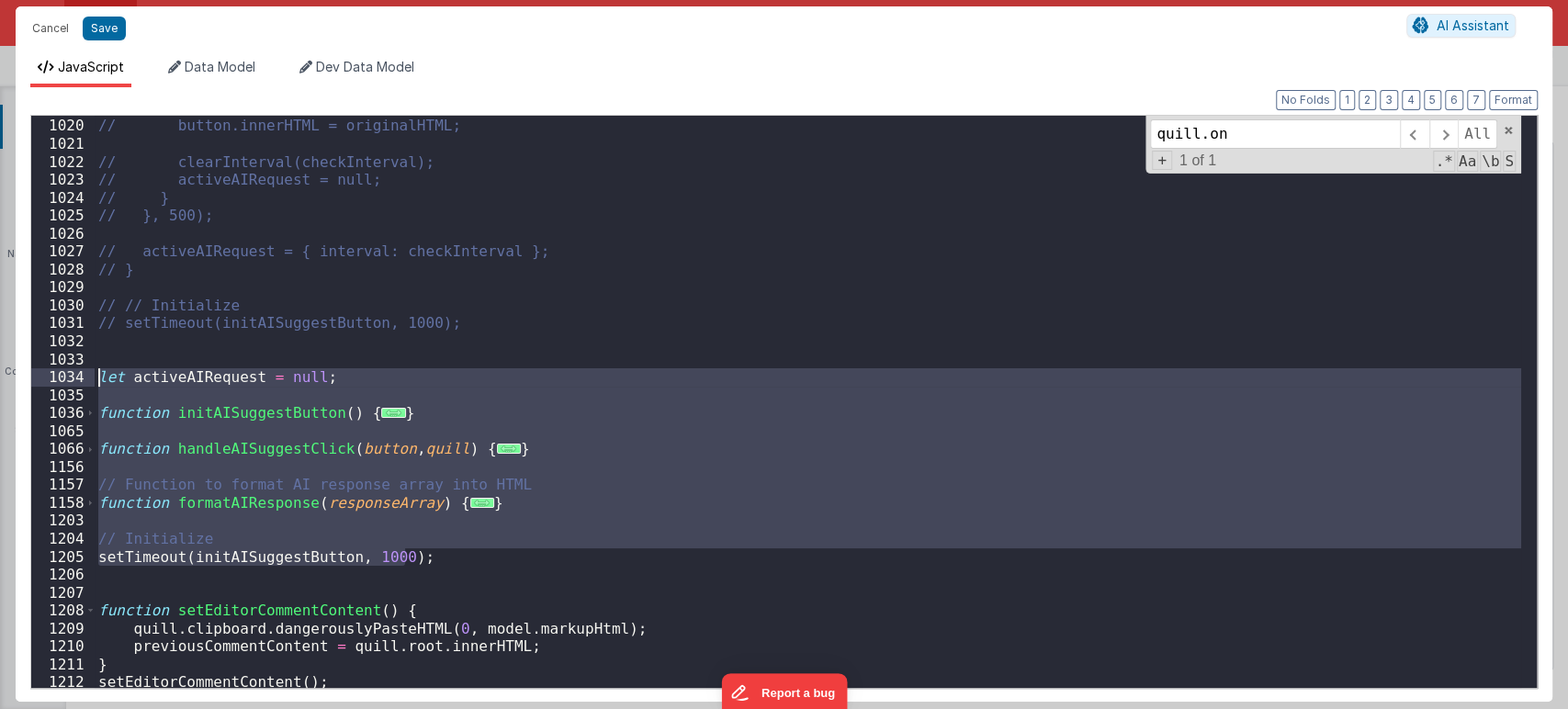
drag, startPoint x: 431, startPoint y: 564, endPoint x: 89, endPoint y: 381, distance: 387.9
click at [89, 381] on div "1019 1020 1021 1022 1023 1024 1025 1026 1027 1028 1029 1030 1031 1032 1033 1034…" at bounding box center [784, 401] width 1508 height 574
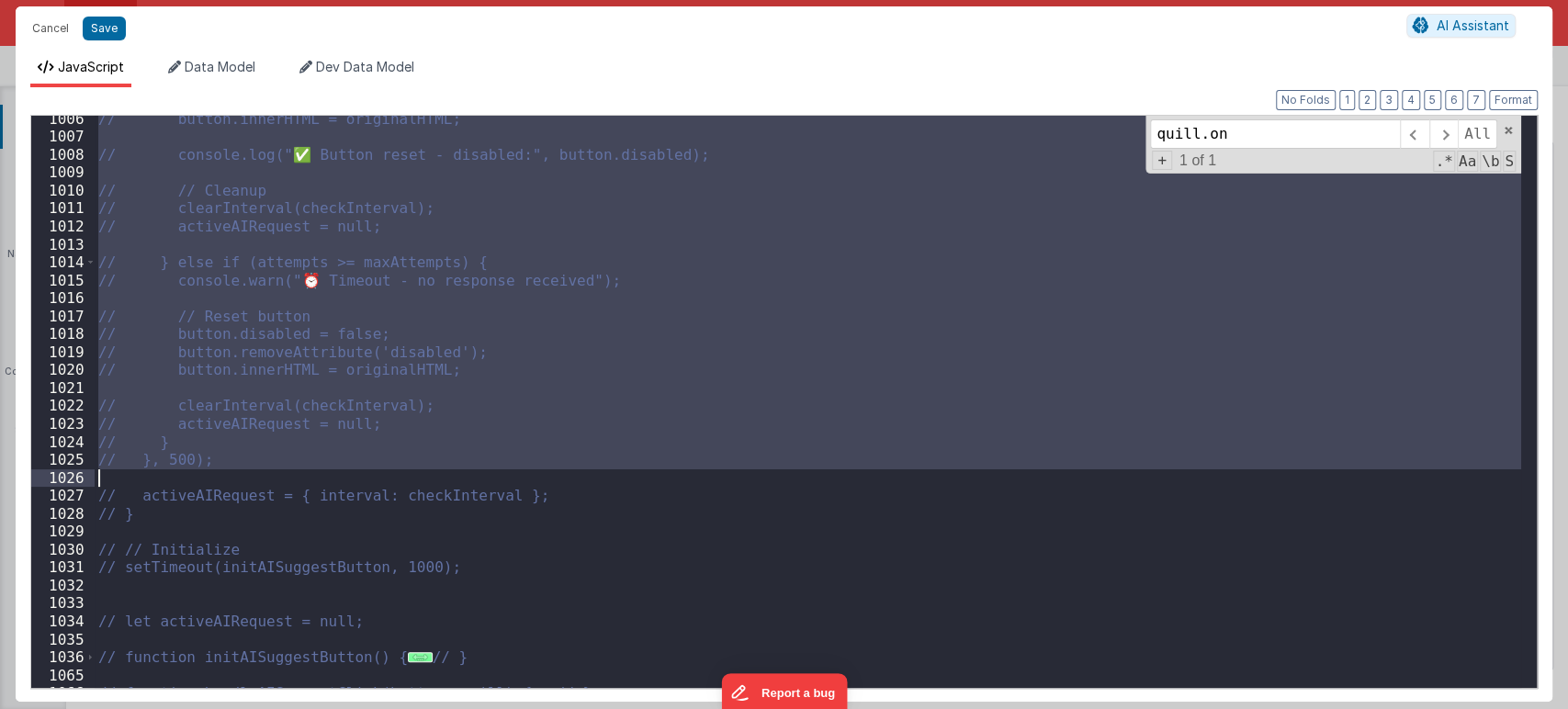
scroll to position [18128, 0]
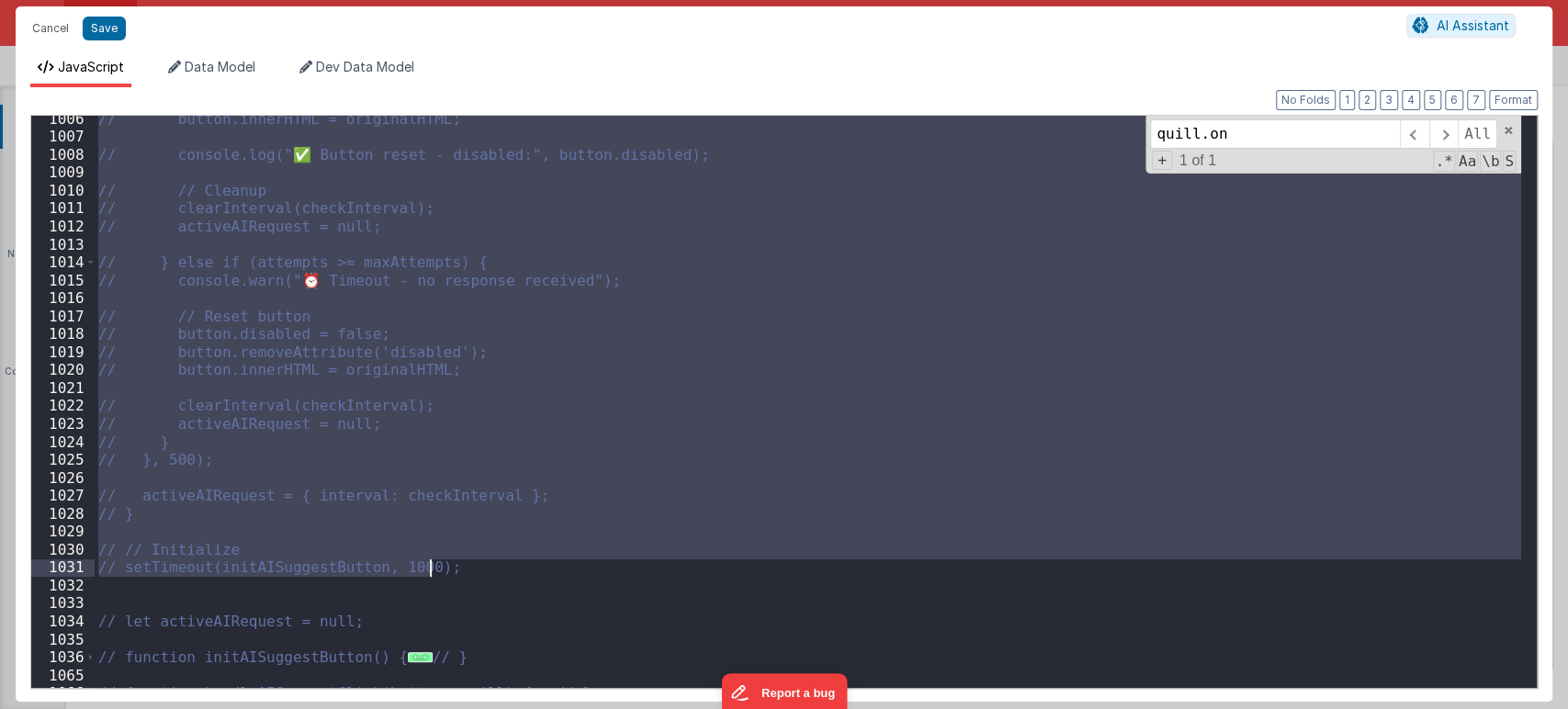
drag, startPoint x: 100, startPoint y: 207, endPoint x: 465, endPoint y: 565, distance: 511.3
click at [465, 565] on div "// button.innerHTML = originalHTML; // console.log("✅ Button reset - disabled:"…" at bounding box center [808, 413] width 1427 height 608
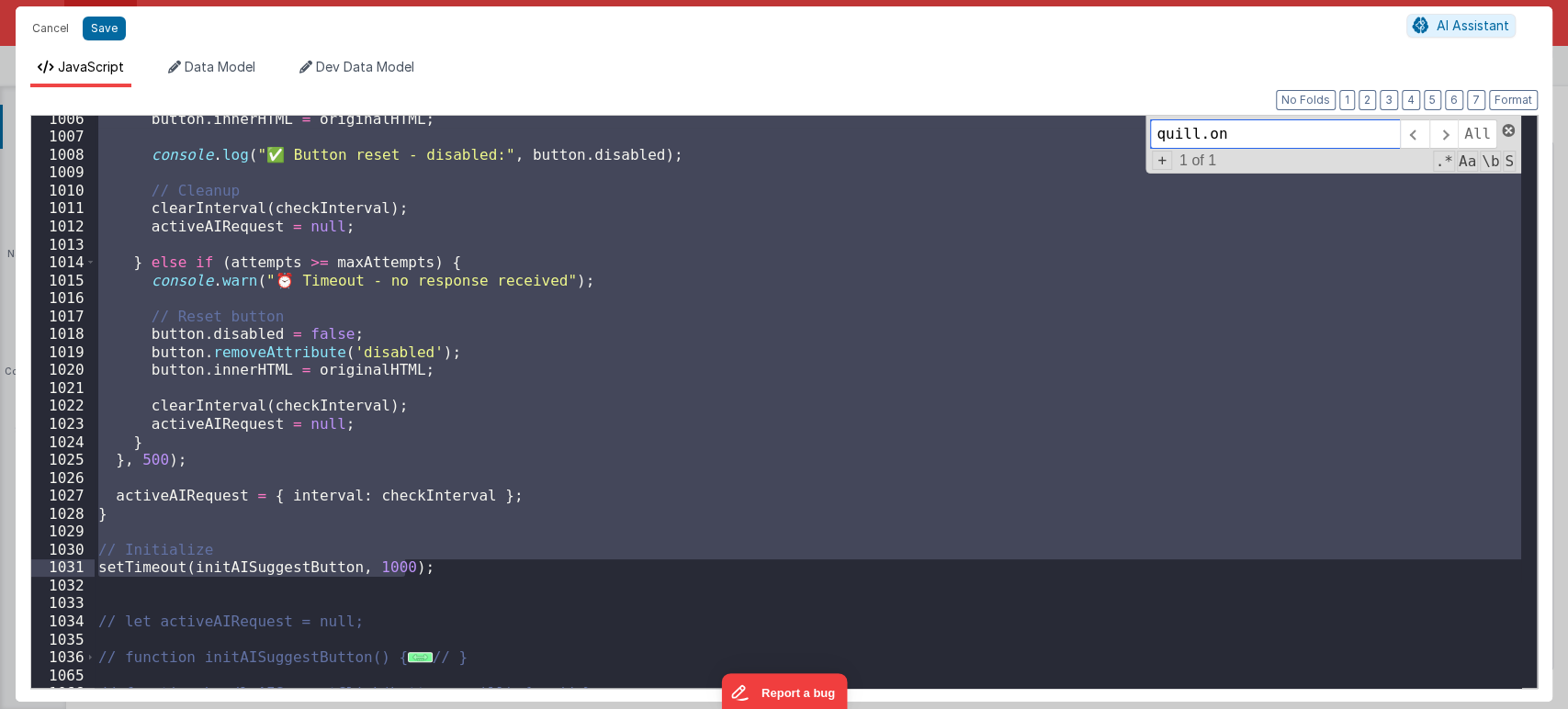
click at [1511, 128] on span at bounding box center [1508, 130] width 13 height 13
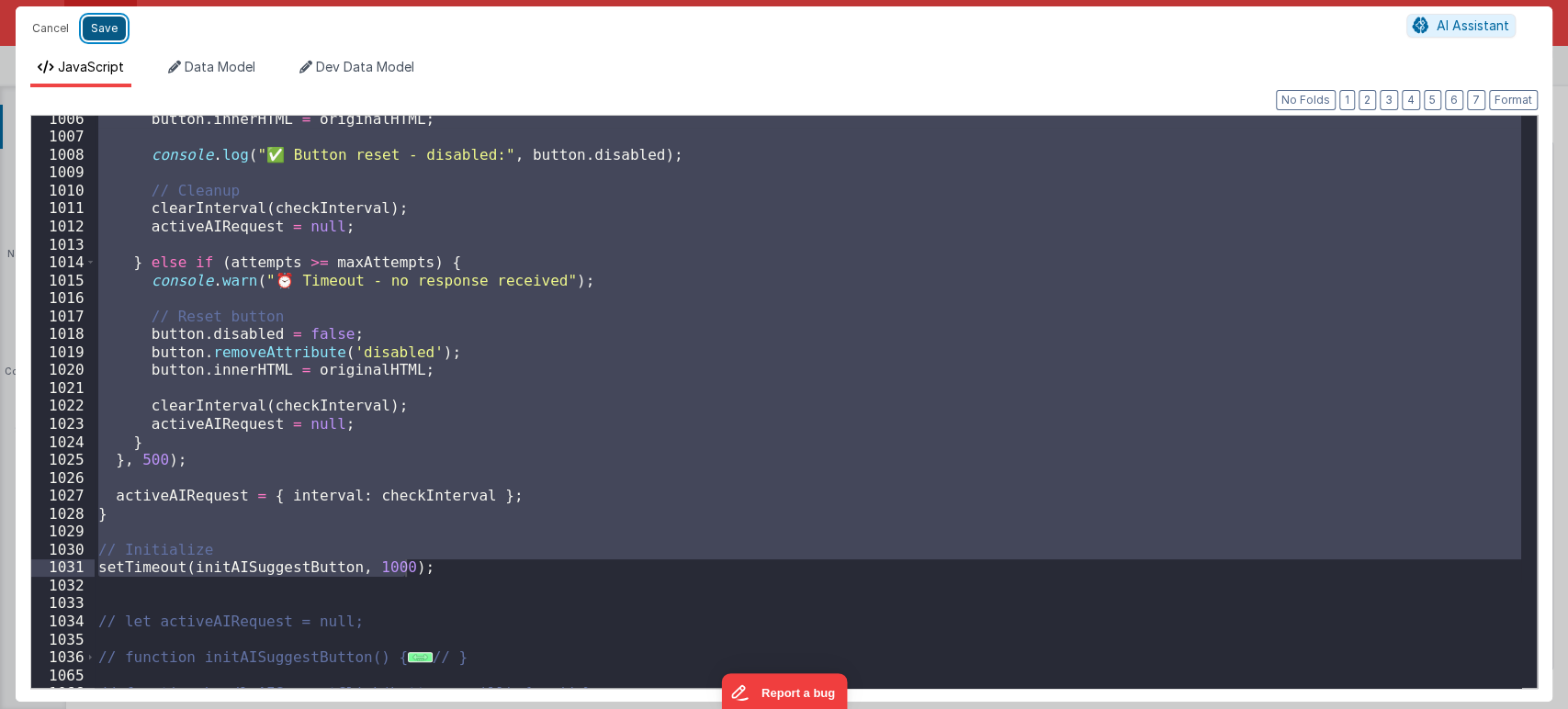
click at [105, 25] on button "Save" at bounding box center [104, 29] width 43 height 24
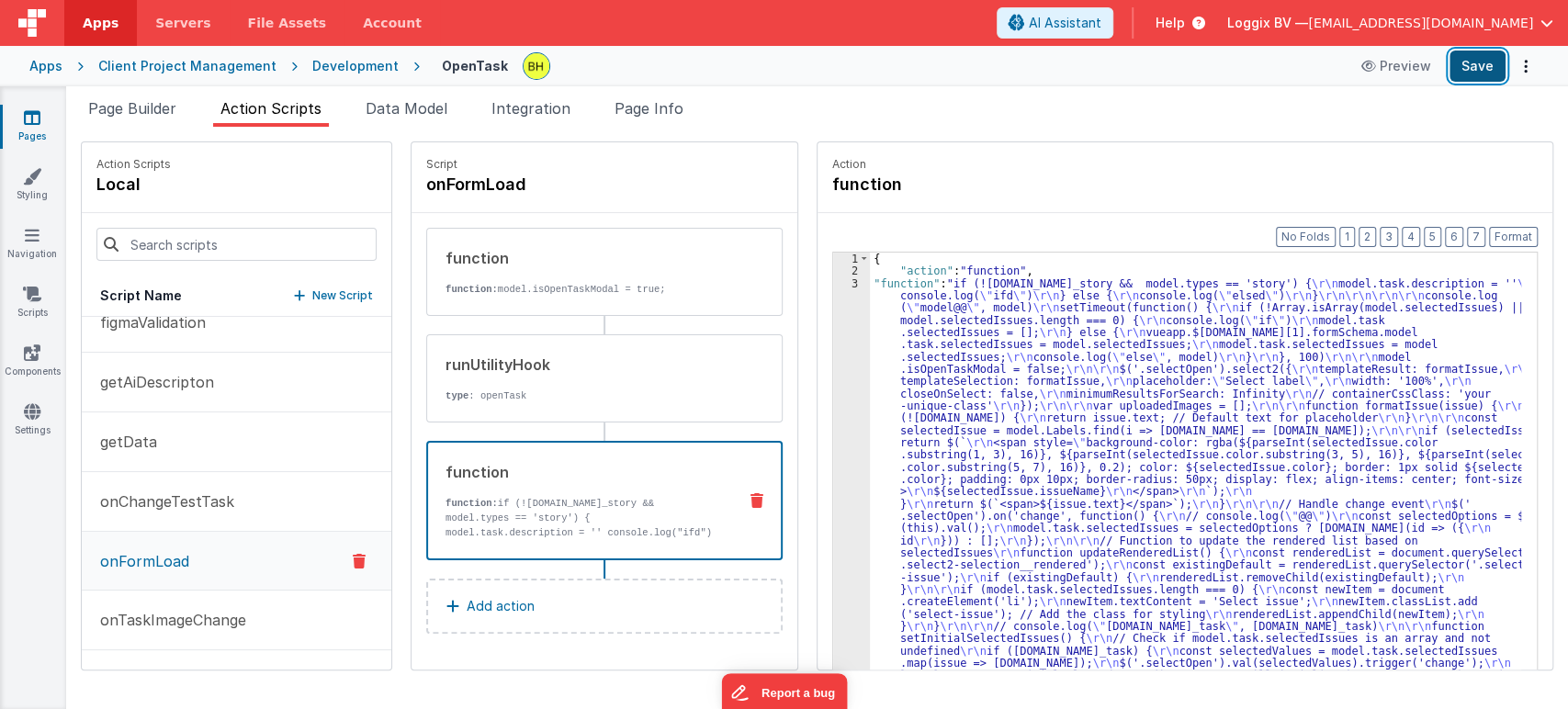
click at [1455, 64] on button "Save" at bounding box center [1478, 66] width 56 height 32
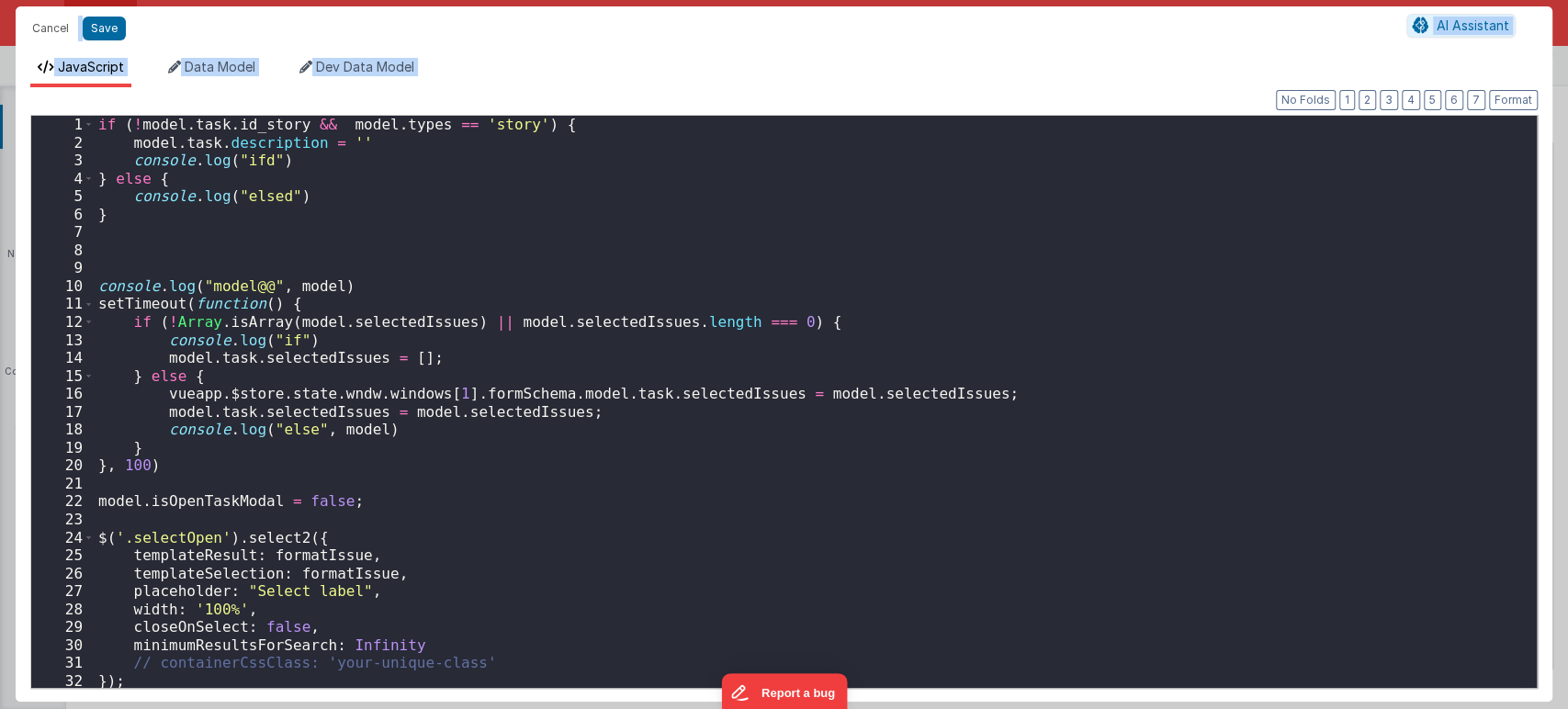
click at [903, 254] on div "if ( ! model . task . id_story && model . types == 'story' ) { model . task . d…" at bounding box center [808, 419] width 1427 height 608
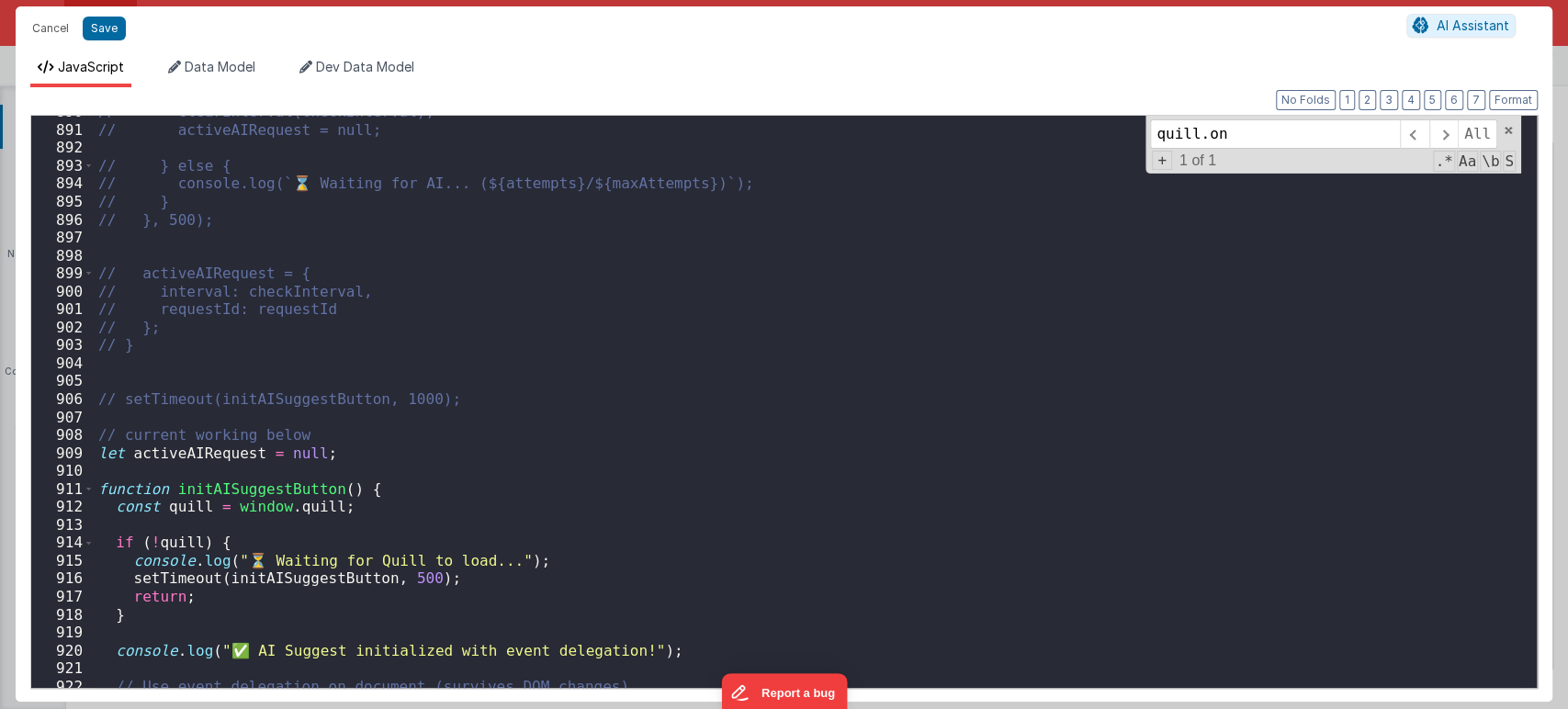
scroll to position [16113, 0]
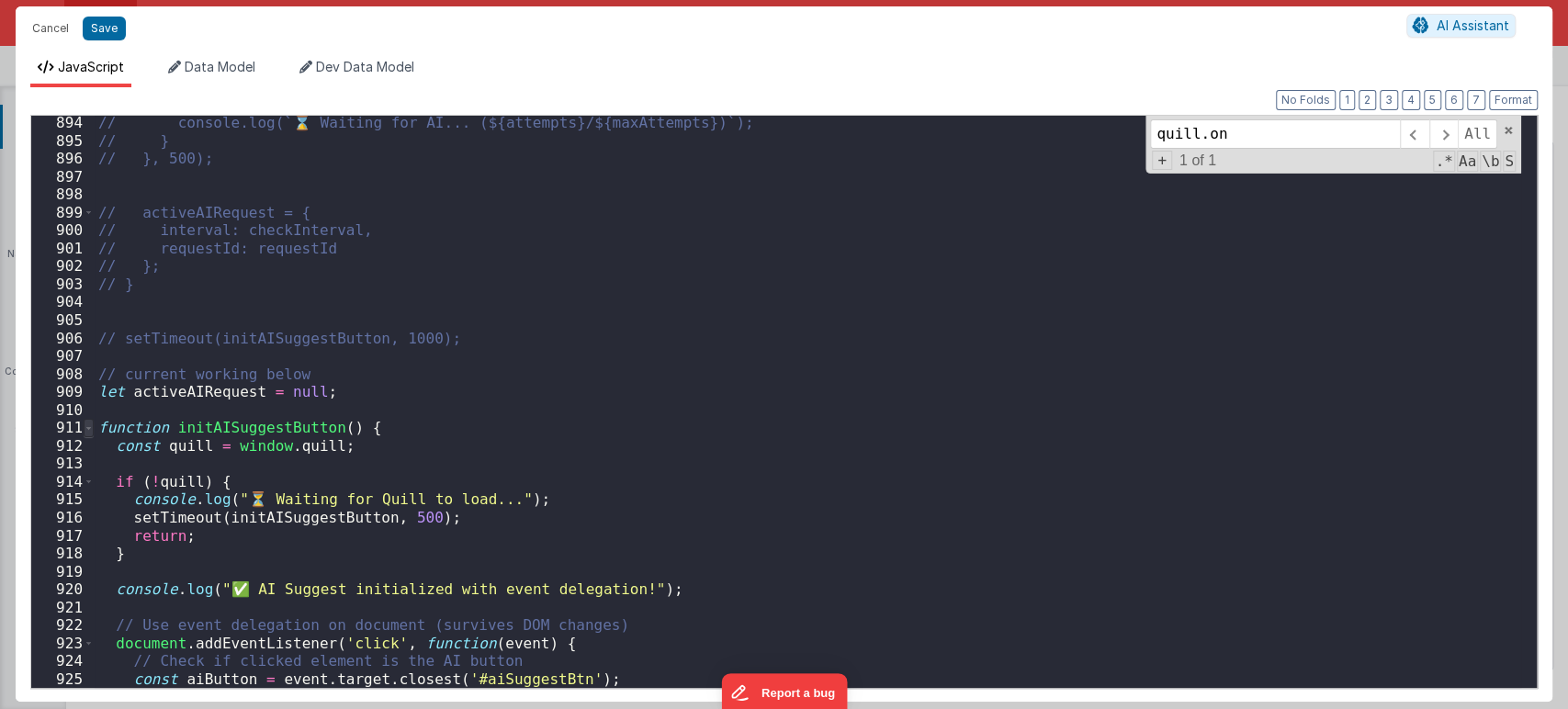
type input "quill.on"
click at [89, 424] on span at bounding box center [88, 428] width 10 height 19
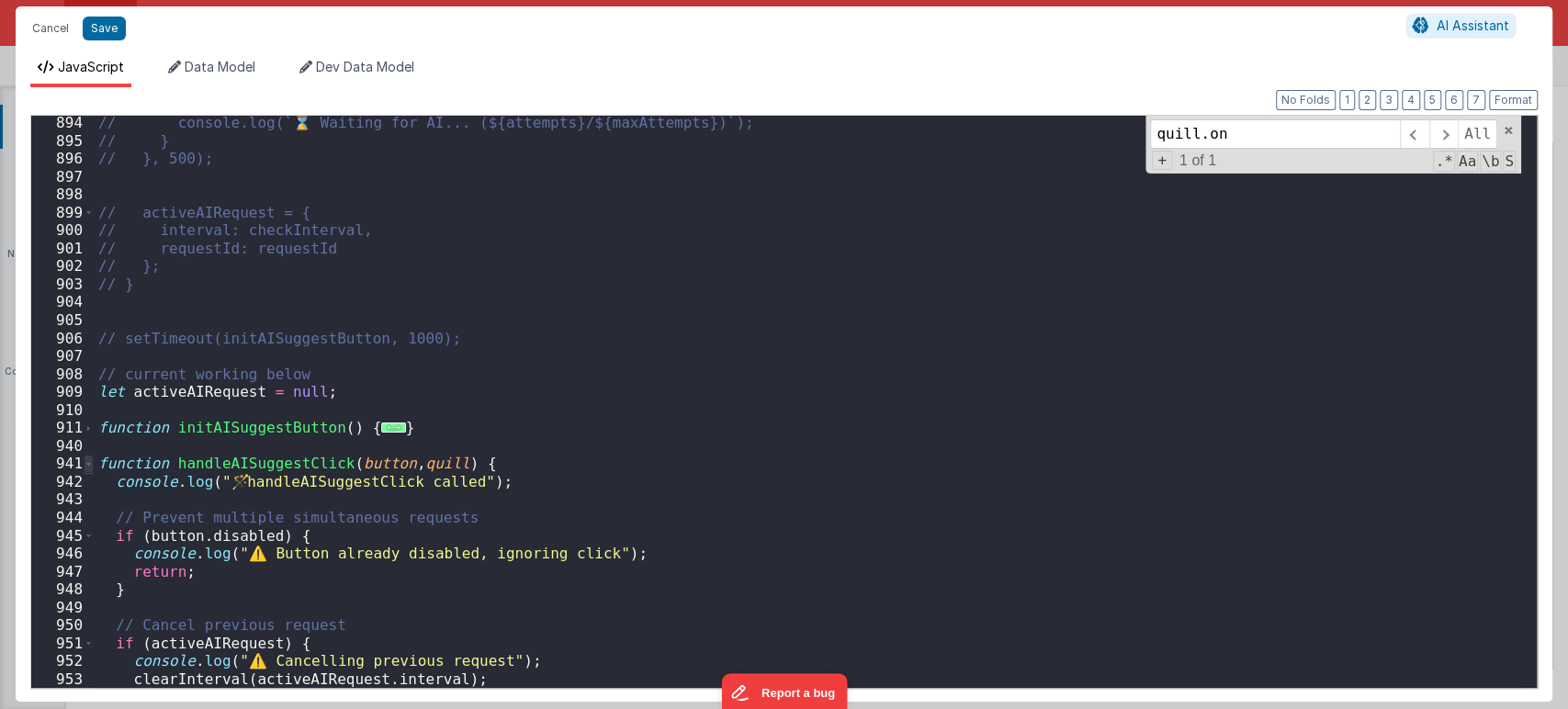
click at [93, 462] on span at bounding box center [88, 464] width 10 height 19
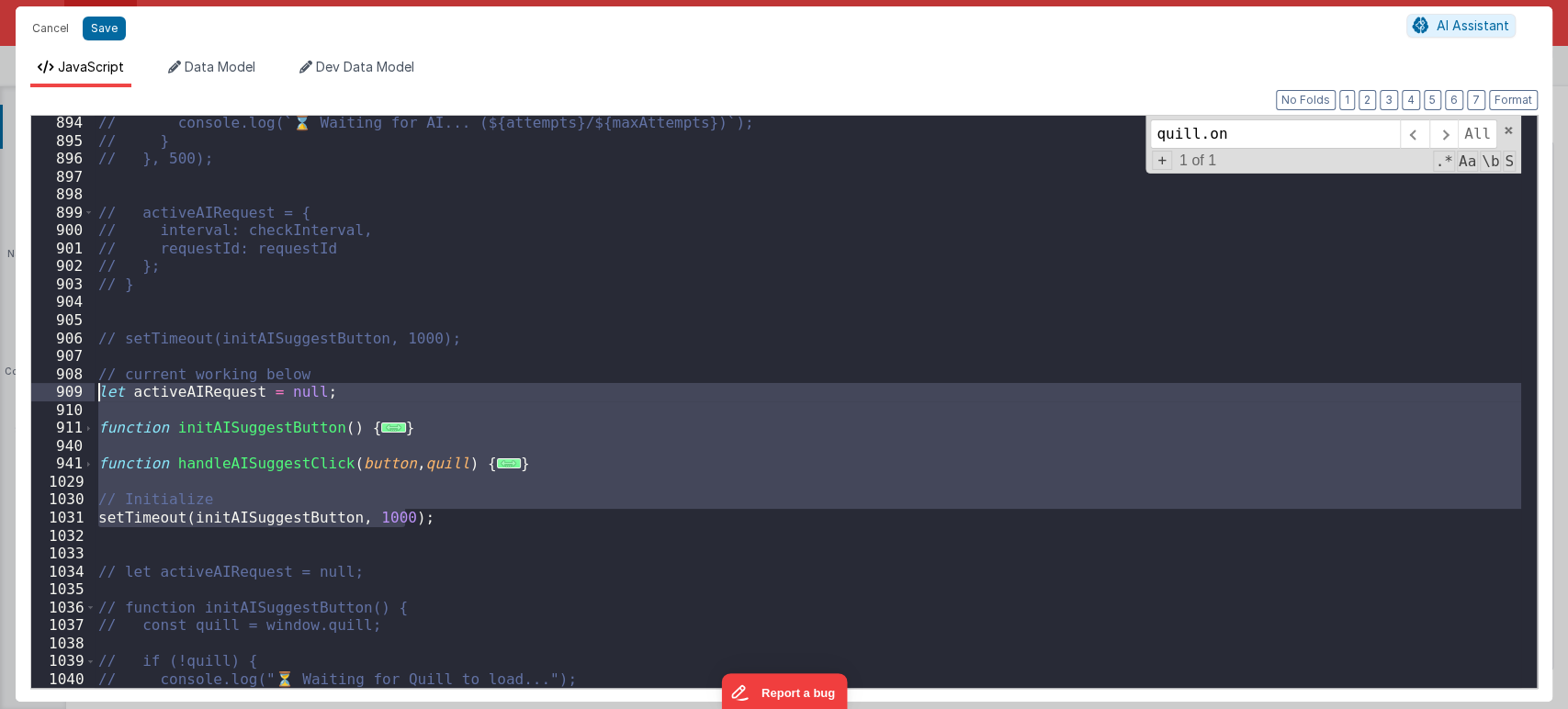
drag, startPoint x: 437, startPoint y: 520, endPoint x: 84, endPoint y: 390, distance: 376.2
click at [84, 390] on div "894 895 896 897 898 899 900 901 902 903 904 905 906 907 908 909 910 911 940 941…" at bounding box center [784, 401] width 1508 height 574
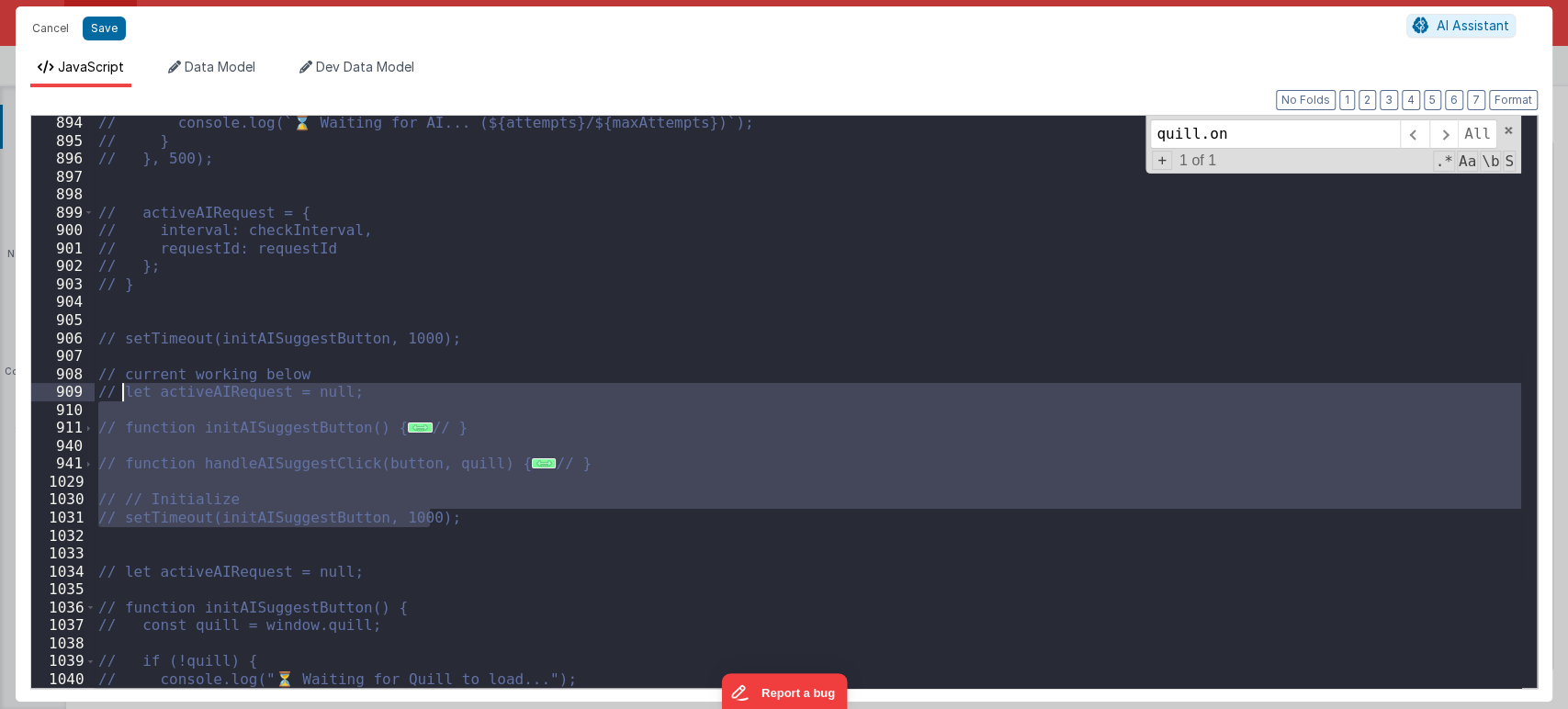
click at [483, 520] on div "// console.log(`⌛ Waiting for AI... (${attempts}/${maxAttempts})`); // } // }, …" at bounding box center [808, 401] width 1427 height 572
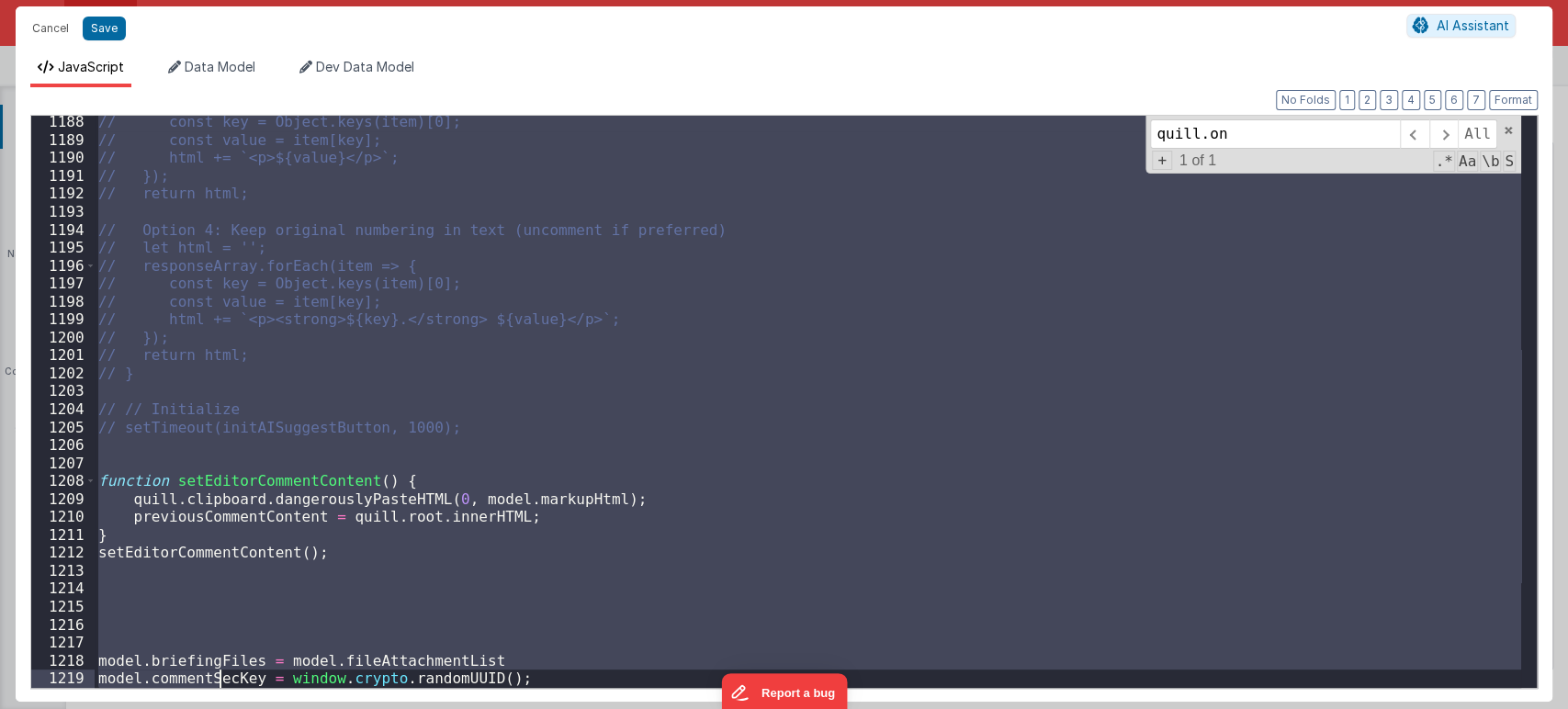
scroll to position [19328, 0]
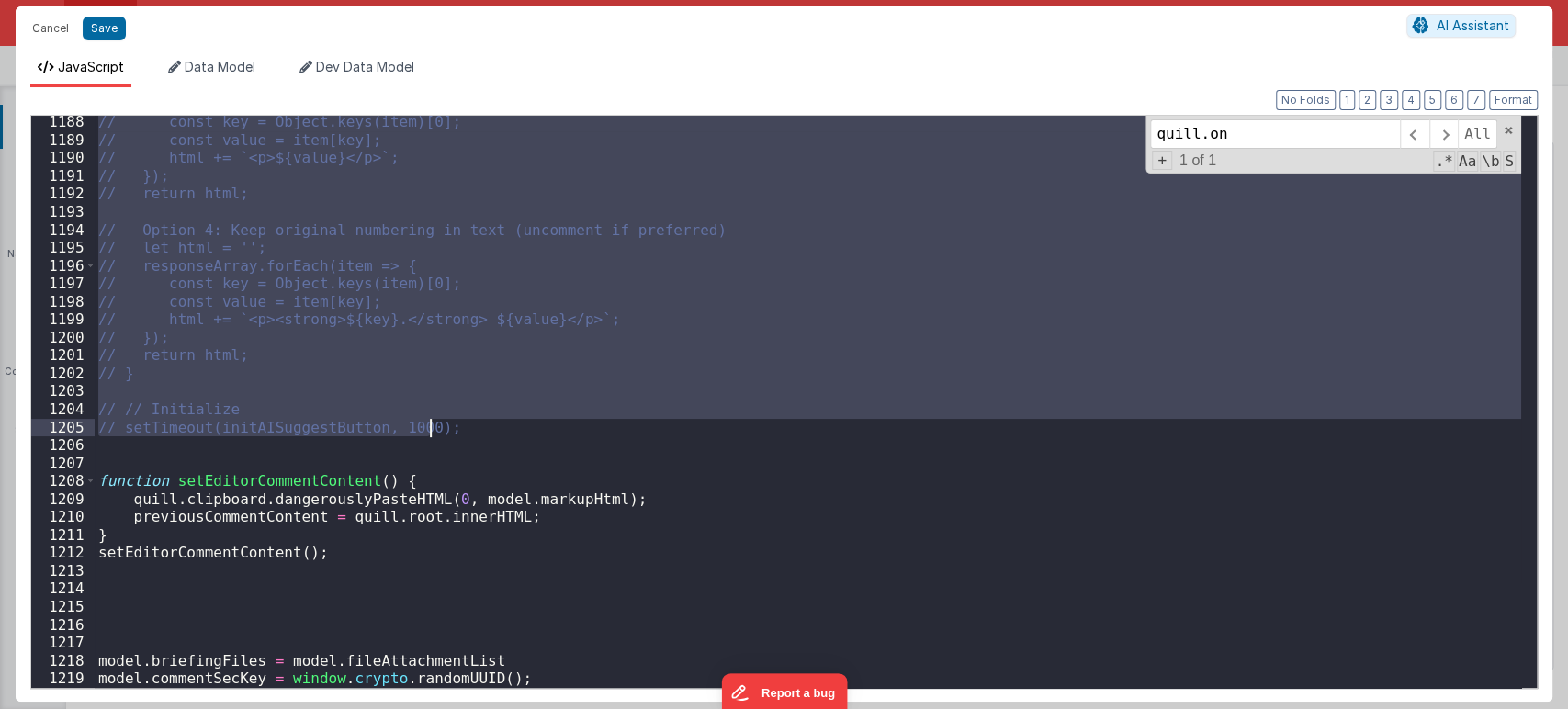
drag, startPoint x: 100, startPoint y: 566, endPoint x: 449, endPoint y: 421, distance: 377.9
click at [449, 421] on div "// const key = Object.keys(item)[0]; // const value = item[key]; // html += `<p…" at bounding box center [808, 416] width 1427 height 608
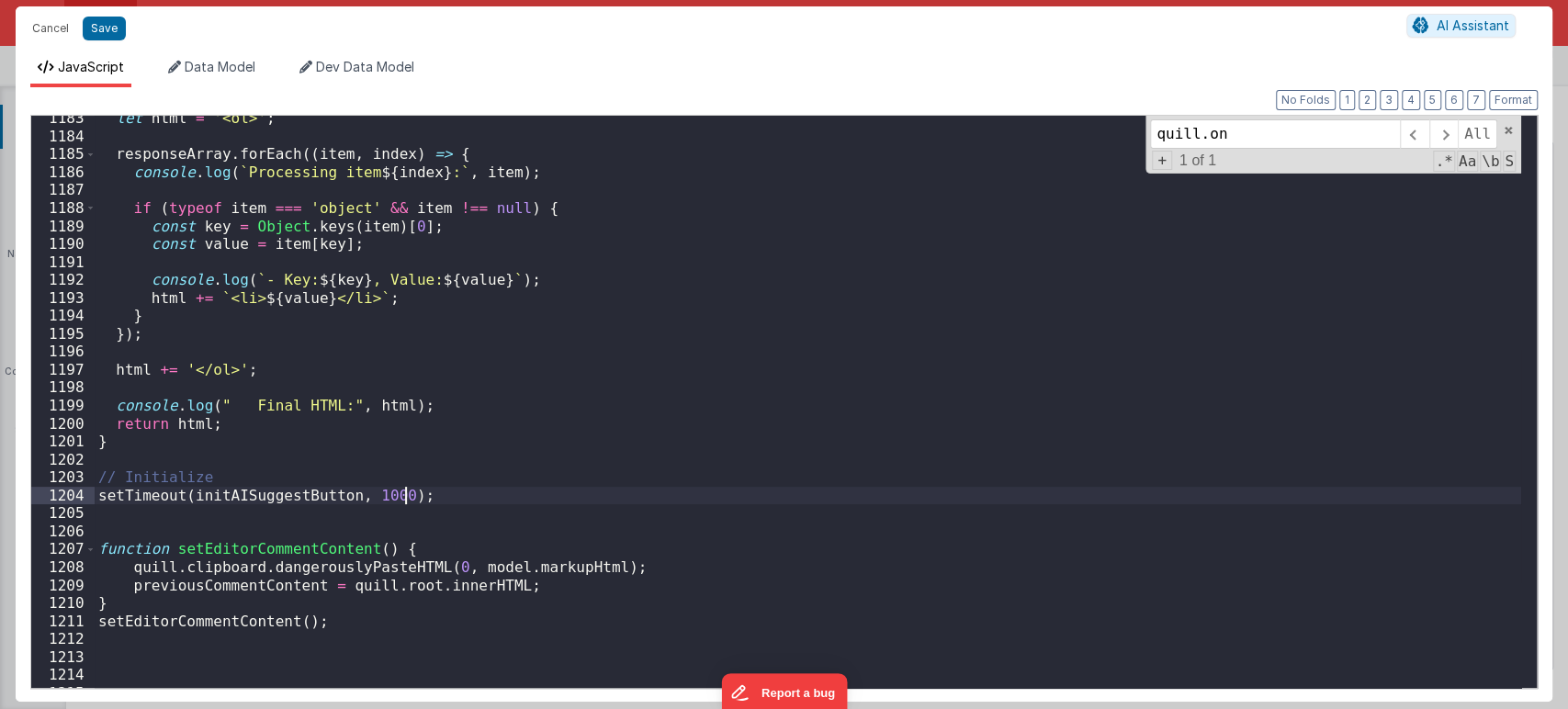
scroll to position [19302, 0]
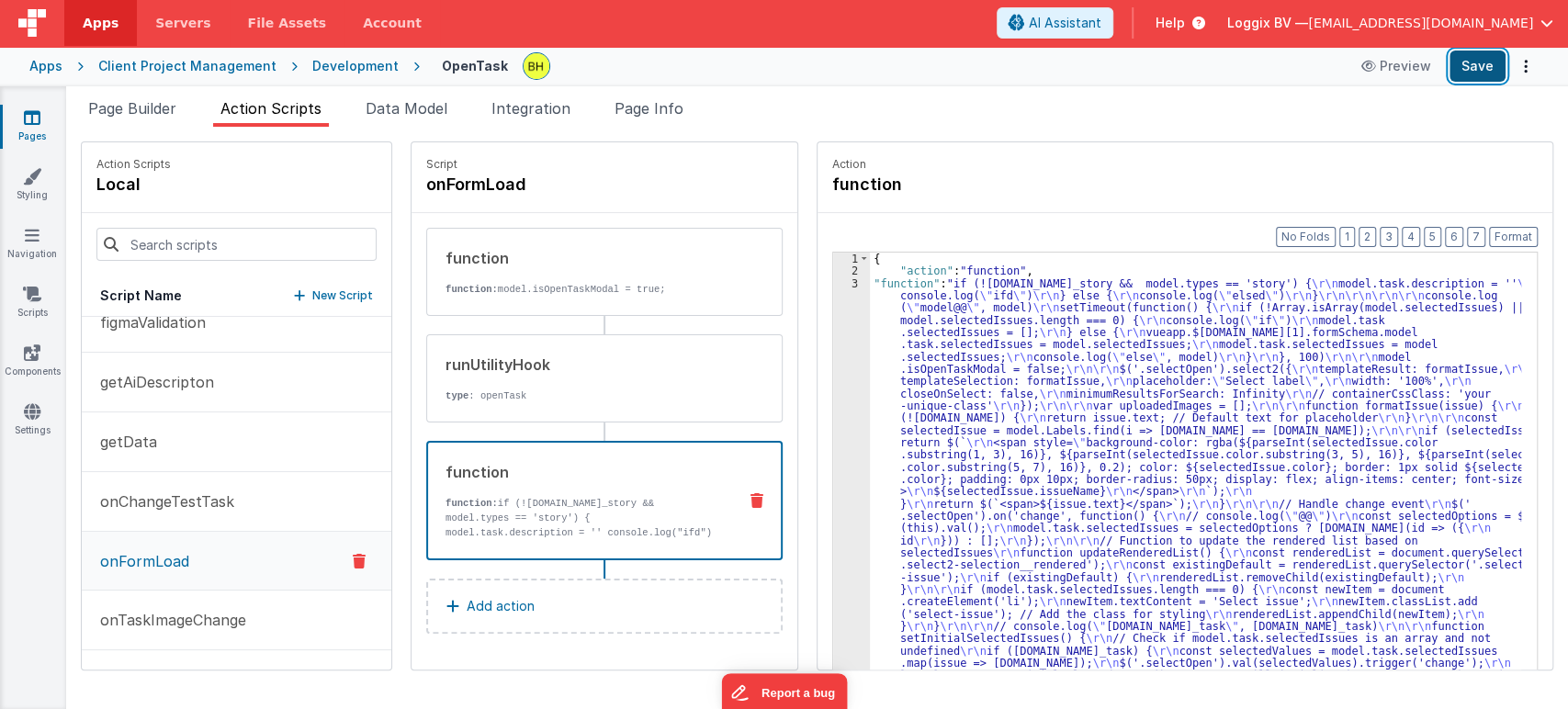
click at [1489, 69] on button "Save" at bounding box center [1478, 66] width 56 height 32
